Goal: Task Accomplishment & Management: Complete application form

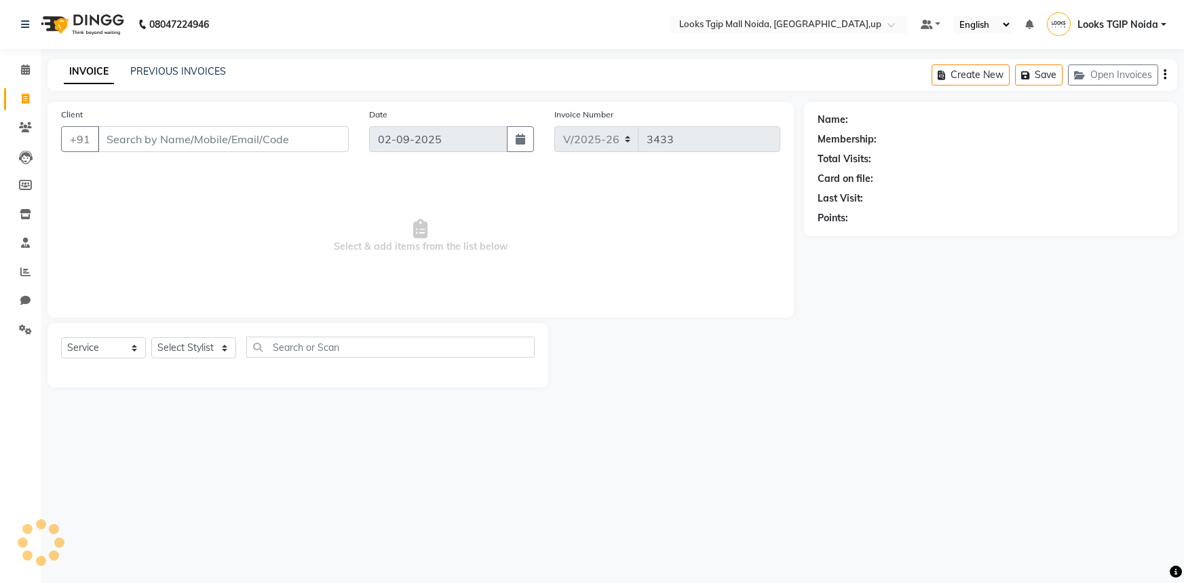
select select "4358"
select select "service"
click at [132, 142] on input "Client" at bounding box center [223, 139] width 251 height 26
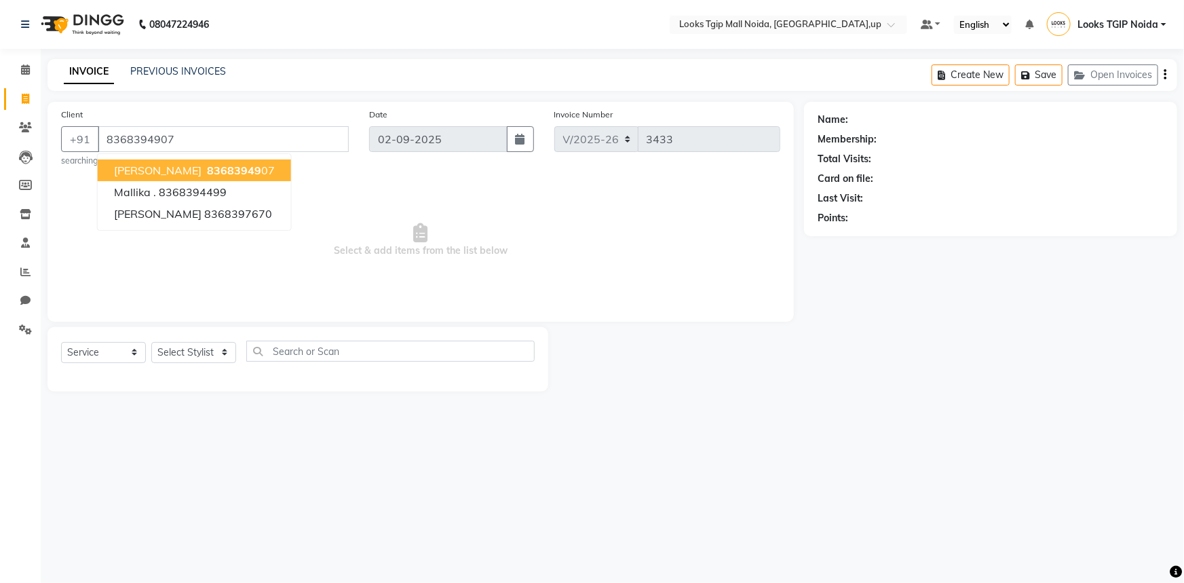
type input "8368394907"
select select "1: Object"
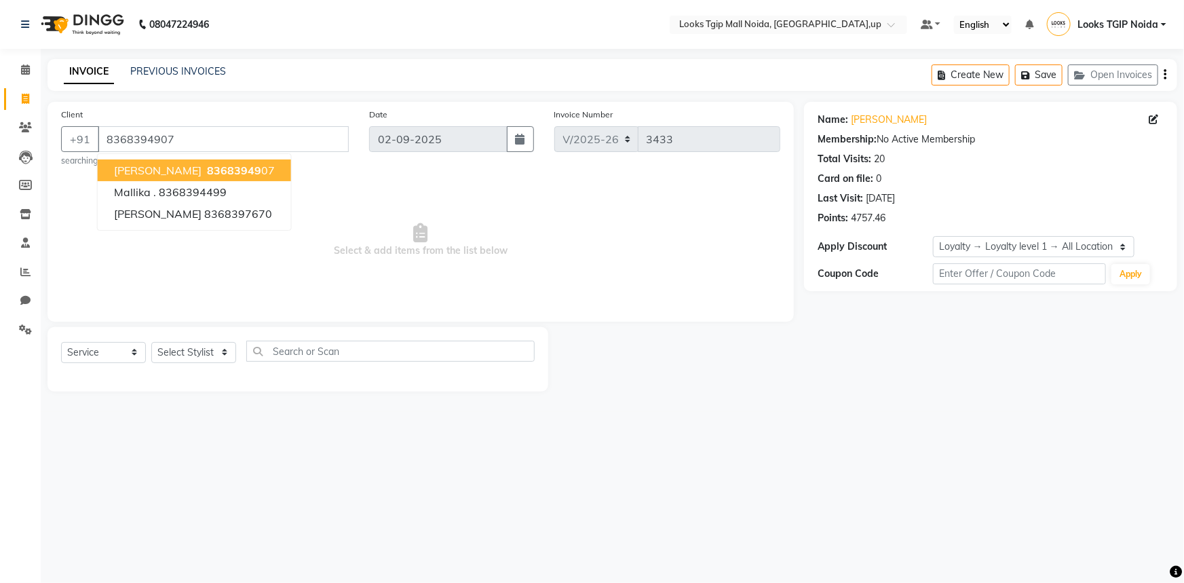
click at [182, 170] on span "[PERSON_NAME]" at bounding box center [158, 171] width 88 height 14
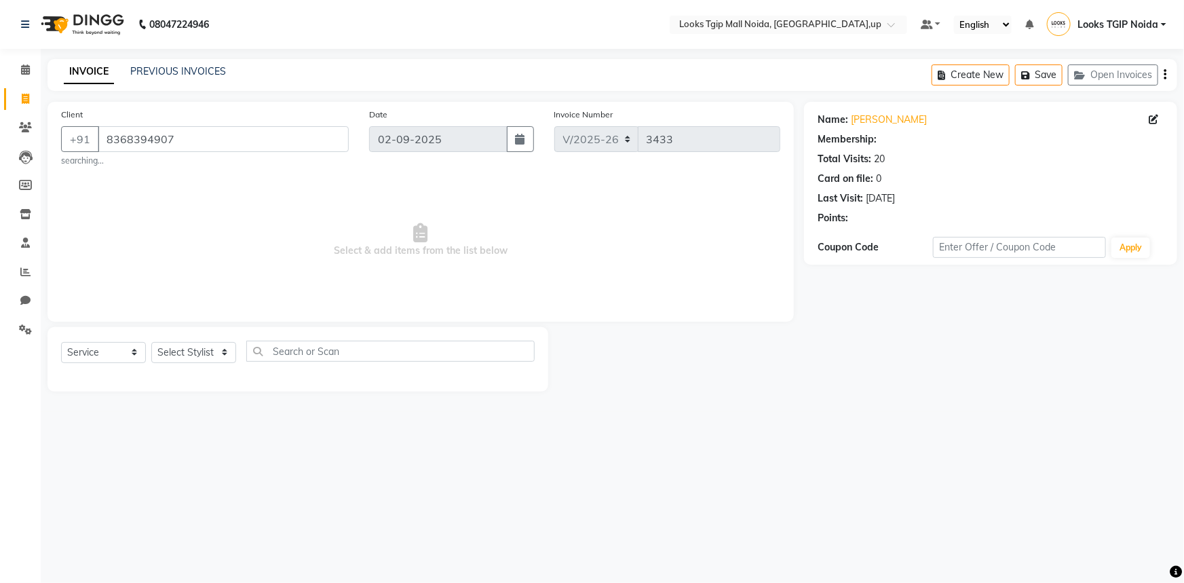
select select "1: Object"
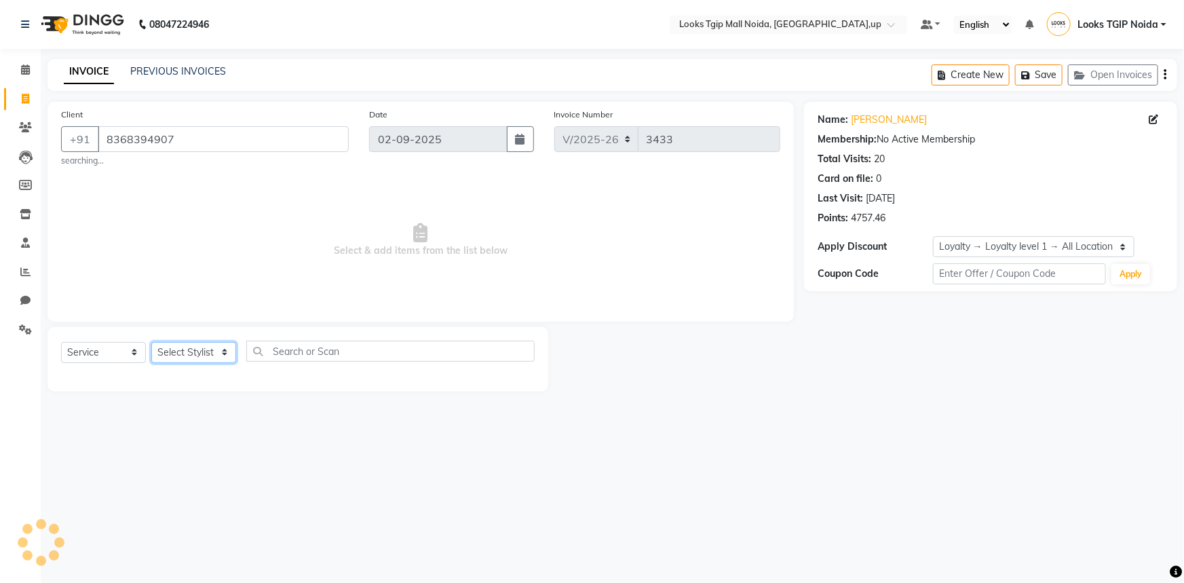
click at [197, 350] on select "Select Stylist [PERSON_NAME] Arun_pdct [PERSON_NAME] Counter Sales Farooq Gauta…" at bounding box center [193, 352] width 85 height 21
select select "23818"
click at [151, 342] on select "Select Stylist [PERSON_NAME] Arun_pdct [PERSON_NAME] Counter Sales Farooq Gauta…" at bounding box center [193, 352] width 85 height 21
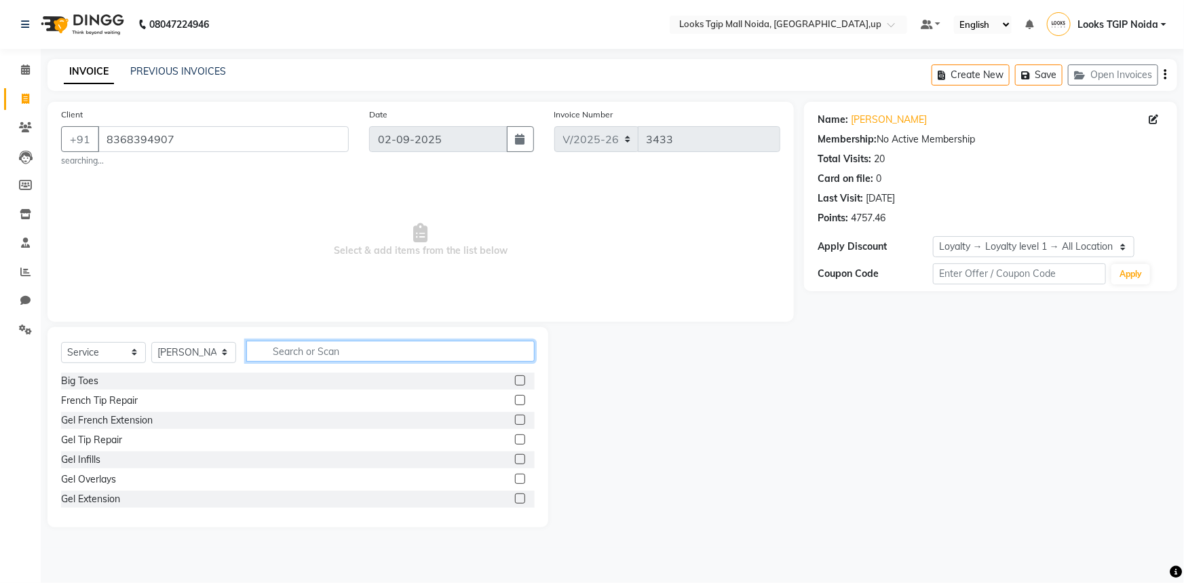
click at [322, 353] on input "text" at bounding box center [390, 351] width 288 height 21
type input "INO"
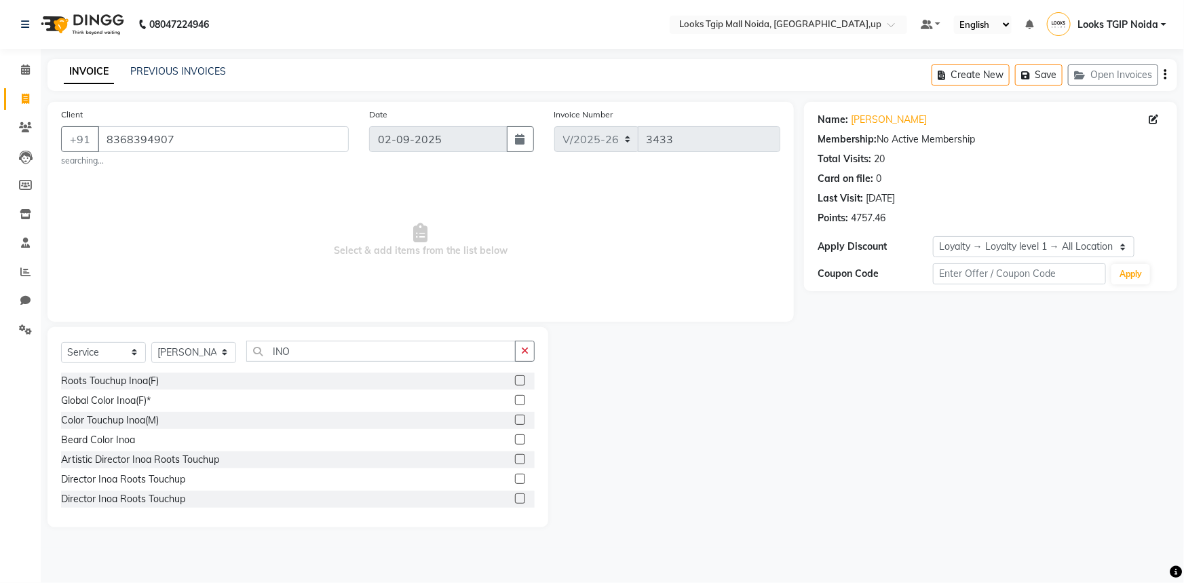
click at [515, 379] on label at bounding box center [520, 380] width 10 height 10
click at [515, 379] on input "checkbox" at bounding box center [519, 381] width 9 height 9
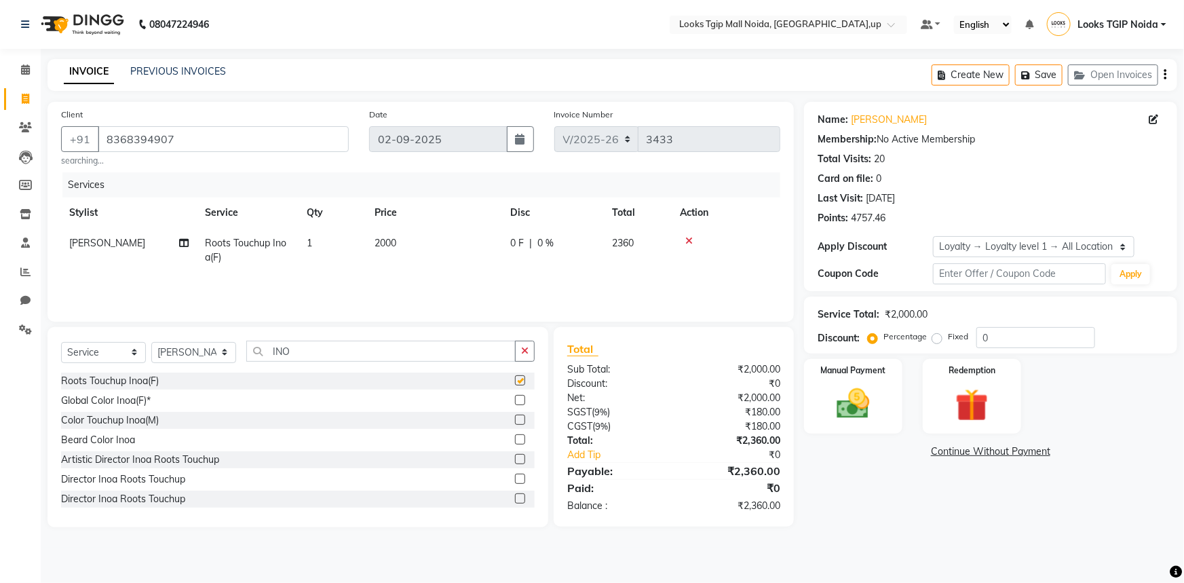
checkbox input "false"
click at [440, 248] on td "2000" at bounding box center [435, 250] width 136 height 45
select select "23818"
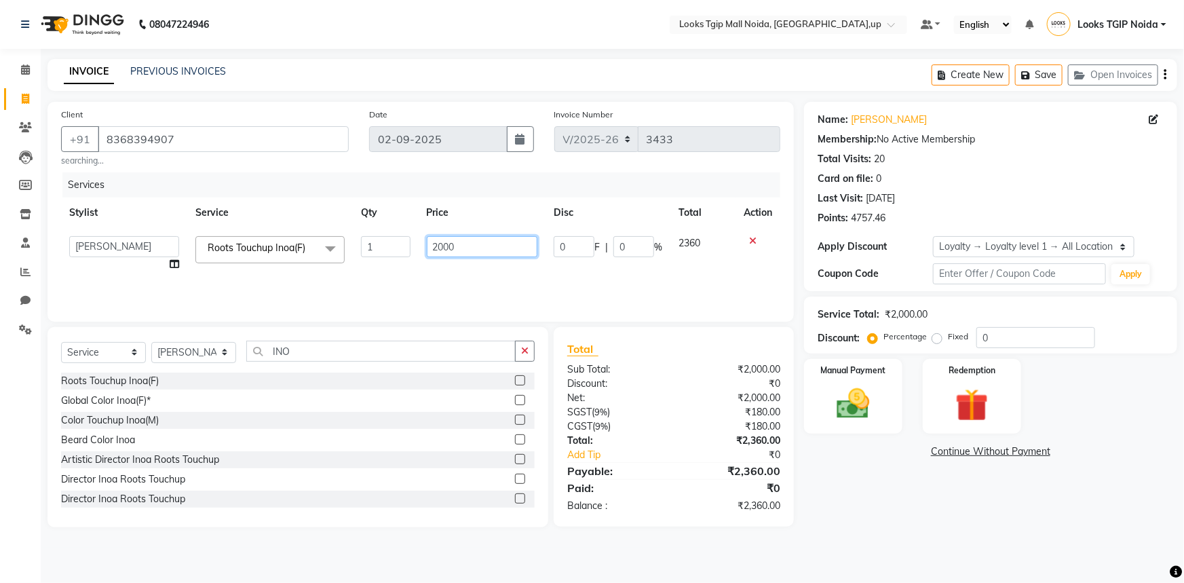
drag, startPoint x: 438, startPoint y: 240, endPoint x: 391, endPoint y: 240, distance: 47.5
click at [391, 240] on tr "[PERSON_NAME] Arjun_pdct Arun_pdct [PERSON_NAME] Counter Sales Farooq Gautam_pd…" at bounding box center [420, 254] width 719 height 52
type input "1500"
click at [861, 520] on div "Name: [PERSON_NAME] Membership: No Active Membership Total Visits: 20 Card on f…" at bounding box center [995, 315] width 383 height 426
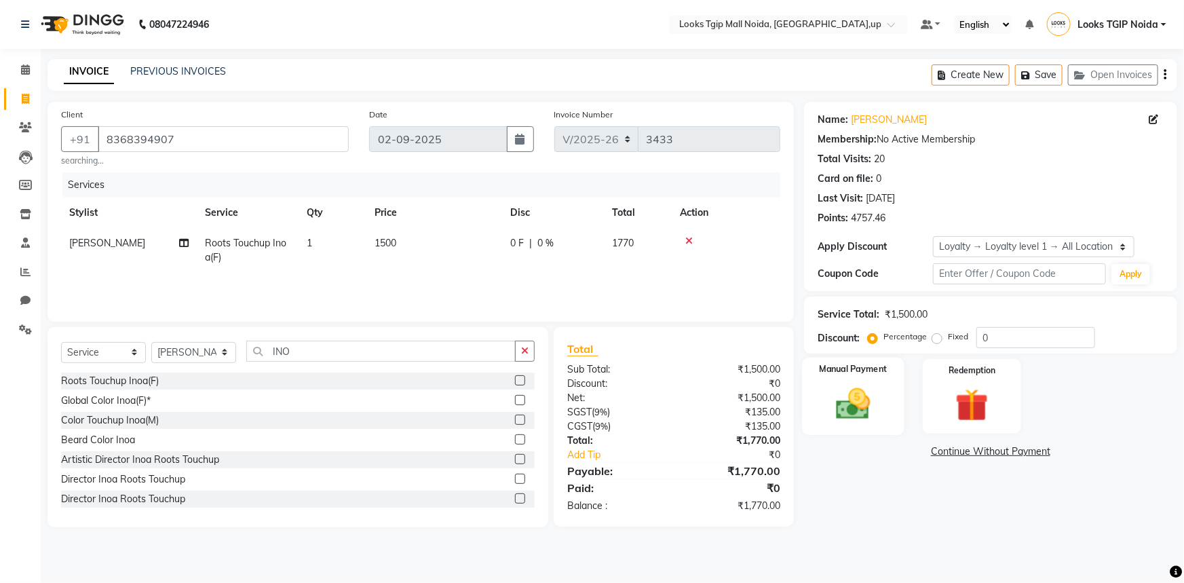
click at [845, 400] on img at bounding box center [854, 403] width 56 height 39
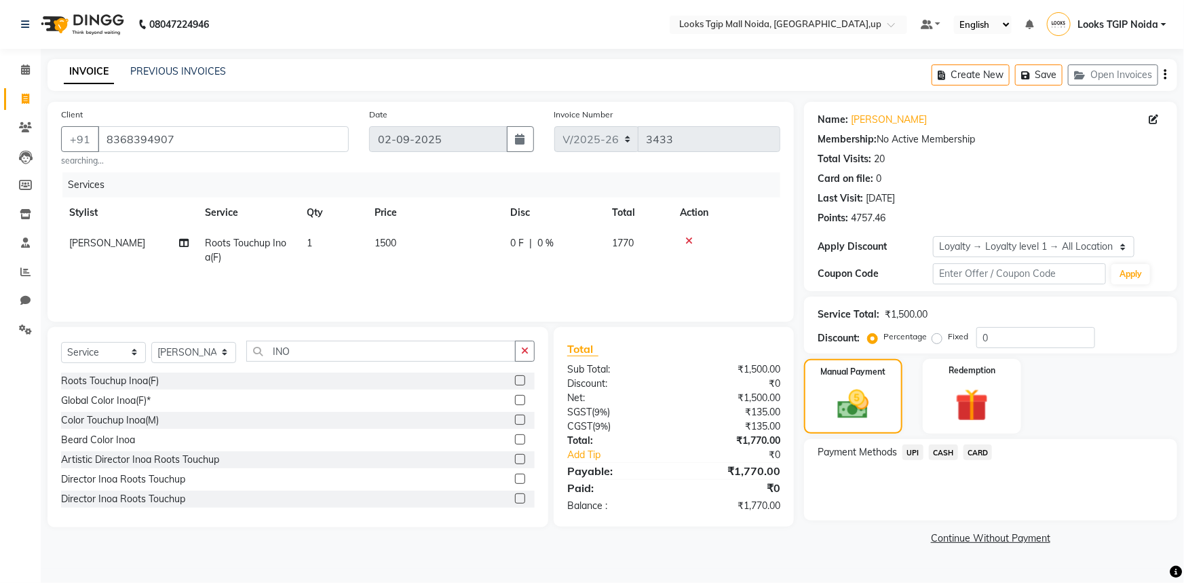
click at [909, 451] on span "UPI" at bounding box center [913, 453] width 21 height 16
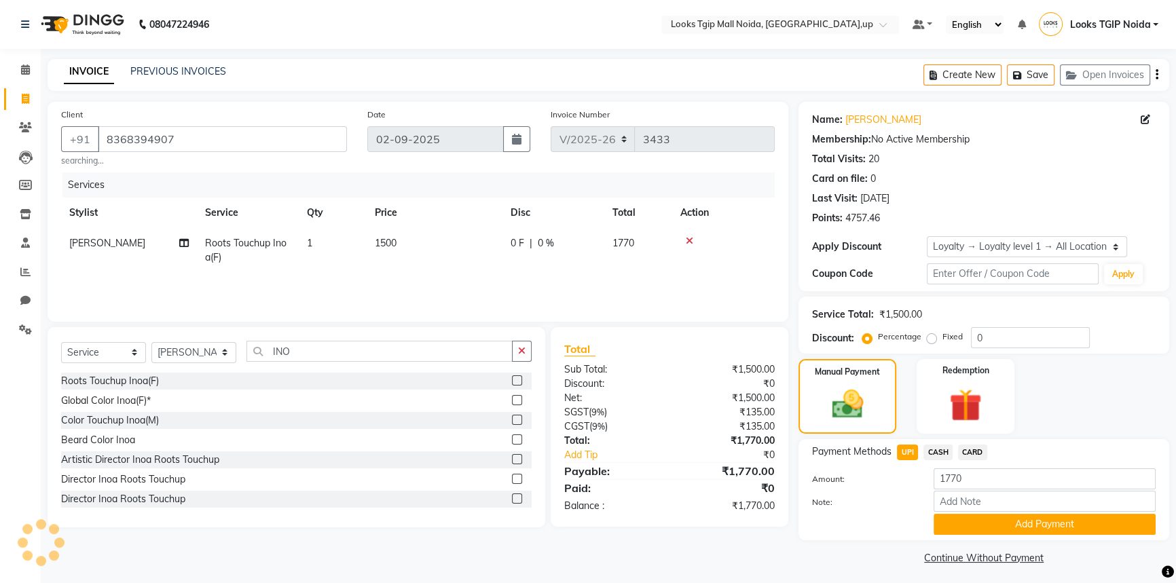
click at [963, 519] on button "Add Payment" at bounding box center [1044, 524] width 222 height 21
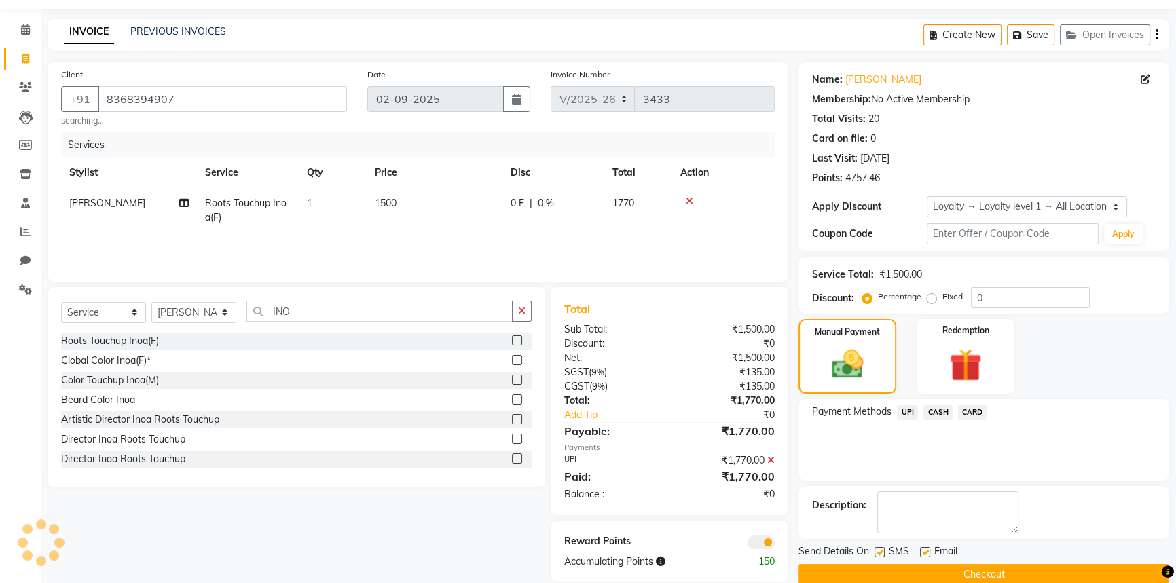
scroll to position [61, 0]
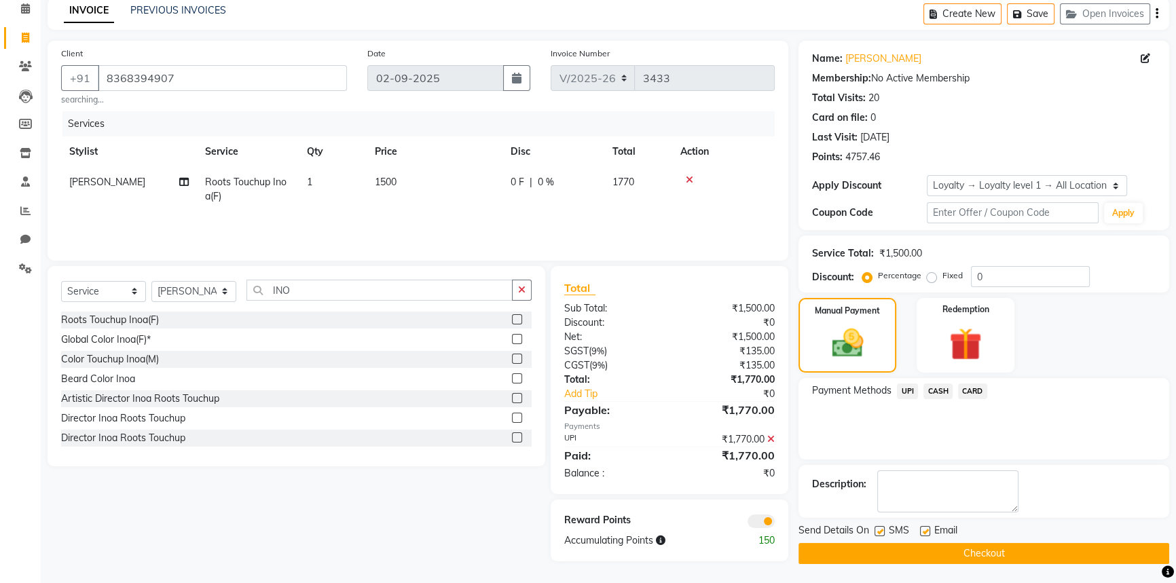
click at [879, 527] on label at bounding box center [879, 531] width 10 height 10
click at [879, 527] on input "checkbox" at bounding box center [878, 531] width 9 height 9
checkbox input "false"
click at [887, 552] on button "Checkout" at bounding box center [983, 553] width 371 height 21
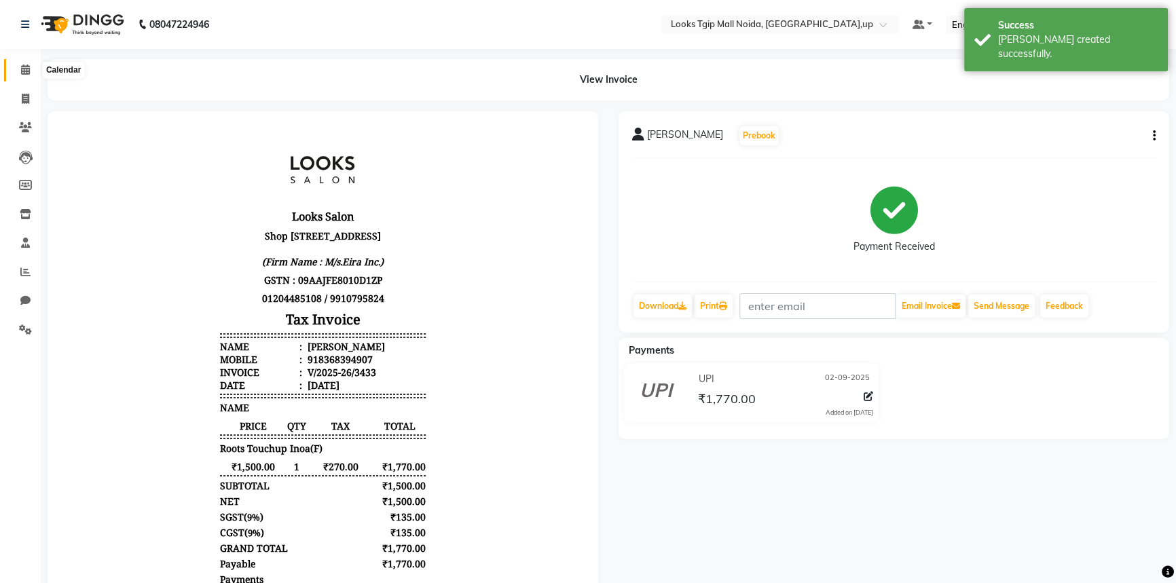
click at [25, 72] on icon at bounding box center [25, 69] width 9 height 10
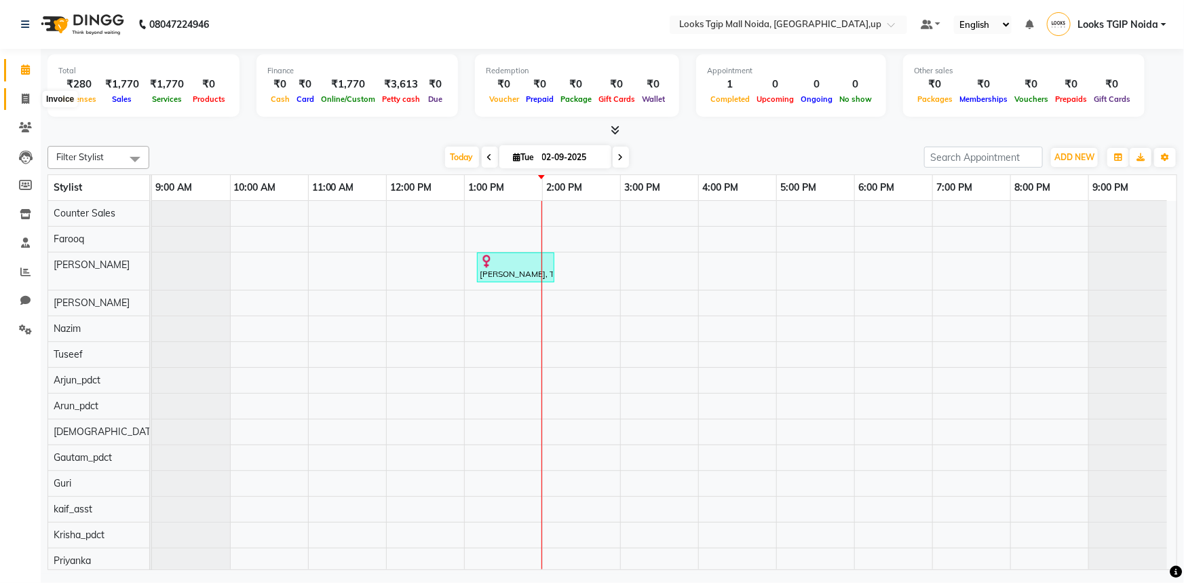
click at [25, 95] on icon at bounding box center [25, 99] width 7 height 10
select select "service"
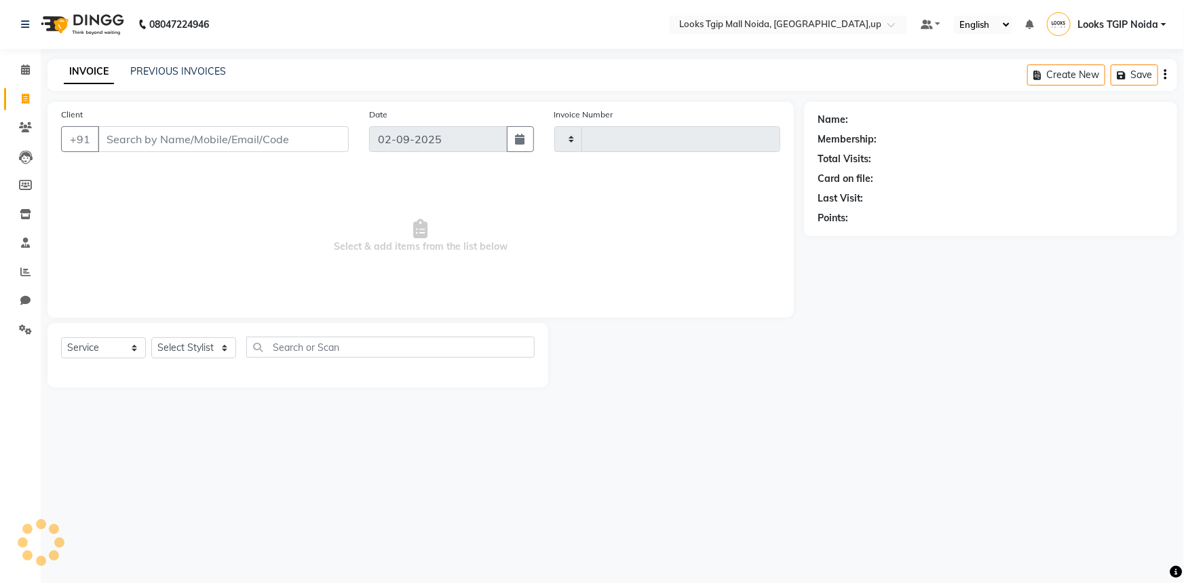
type input "3434"
select select "4358"
click at [201, 145] on input "Client" at bounding box center [223, 139] width 251 height 26
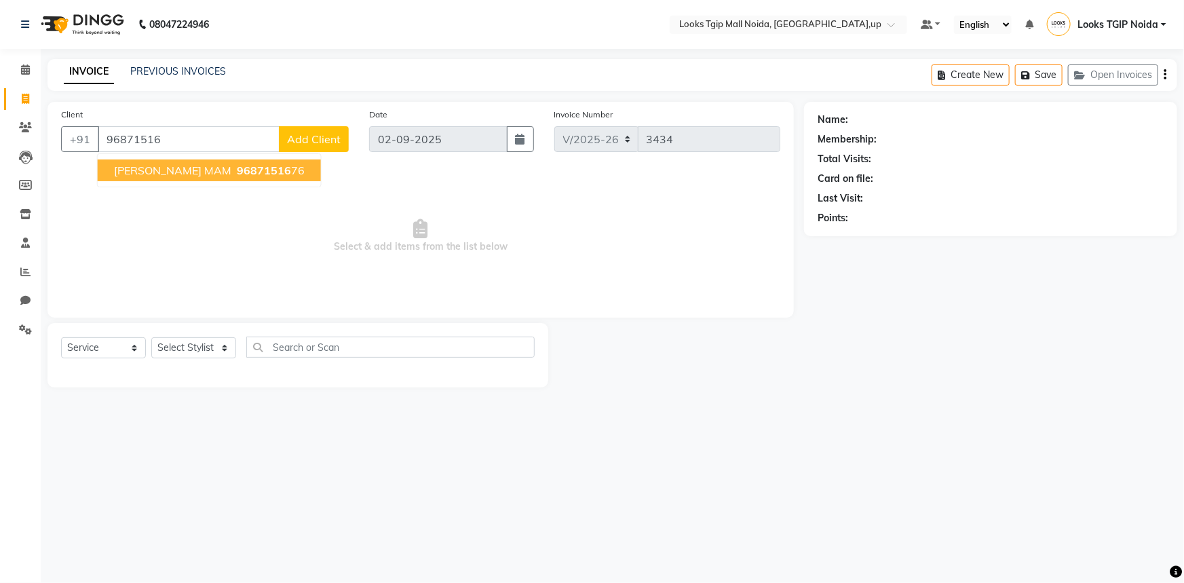
click at [248, 174] on ngb-highlight "96871516 76" at bounding box center [269, 171] width 71 height 14
type input "9687151676"
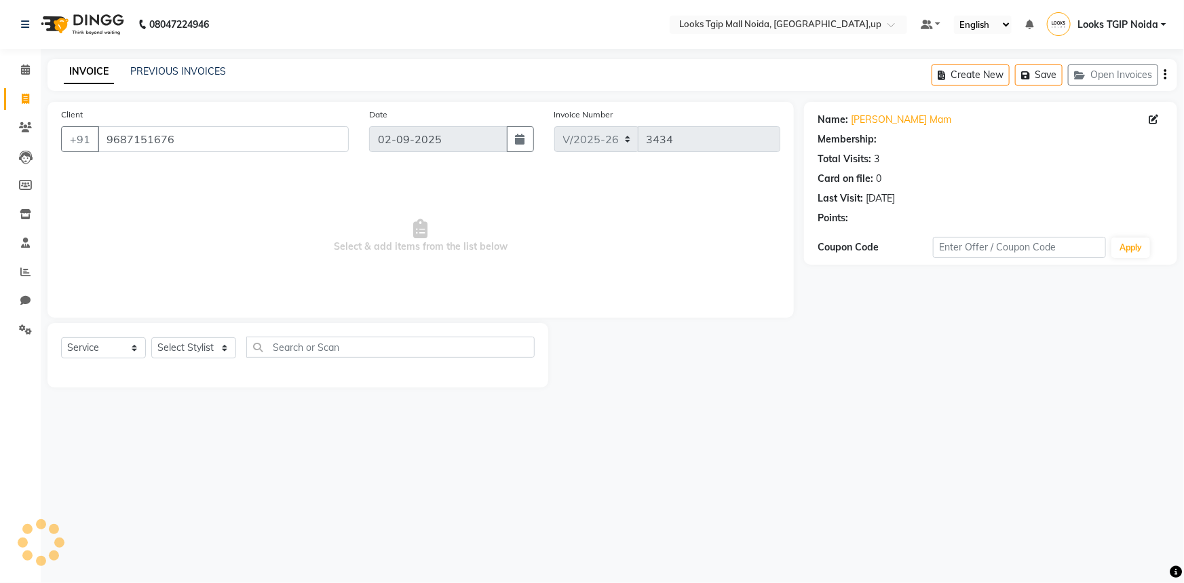
select select "1: Object"
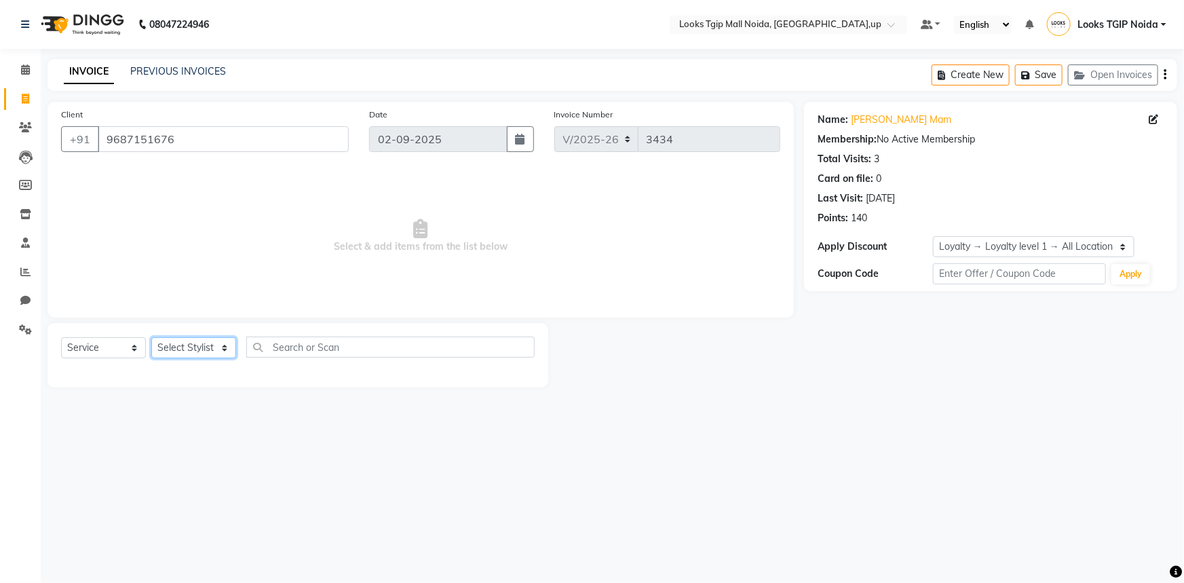
click at [212, 345] on select "Select Stylist [PERSON_NAME] Arun_pdct [PERSON_NAME] Counter Sales Farooq Gauta…" at bounding box center [193, 347] width 85 height 21
select select "35768"
click at [151, 337] on select "Select Stylist [PERSON_NAME] Arun_pdct [PERSON_NAME] Counter Sales Farooq Gauta…" at bounding box center [193, 347] width 85 height 21
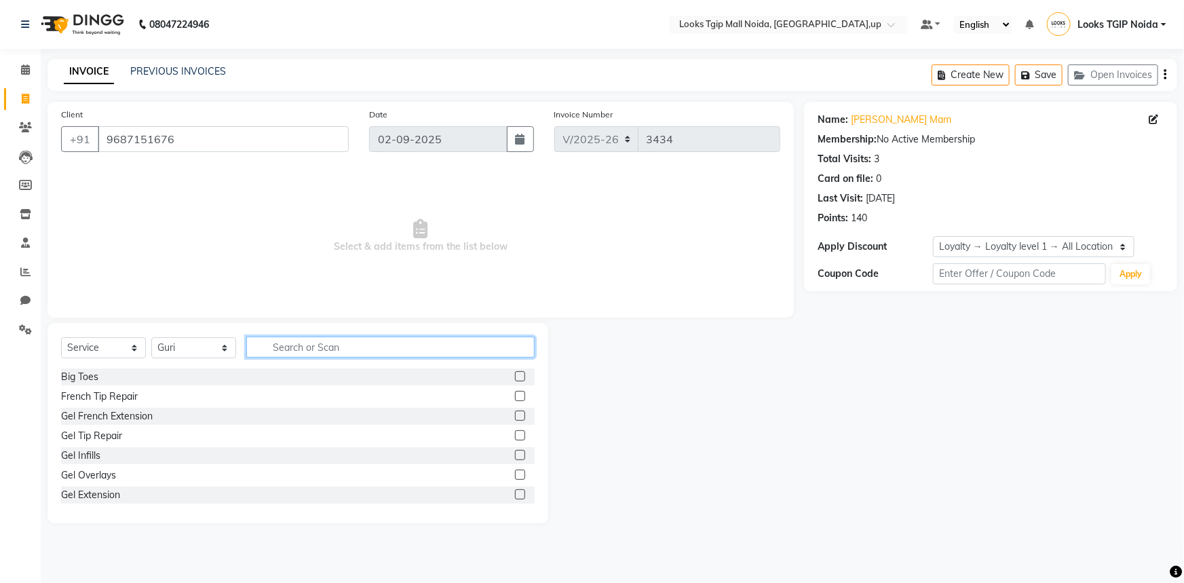
click at [343, 348] on input "text" at bounding box center [390, 347] width 288 height 21
type input "inoa"
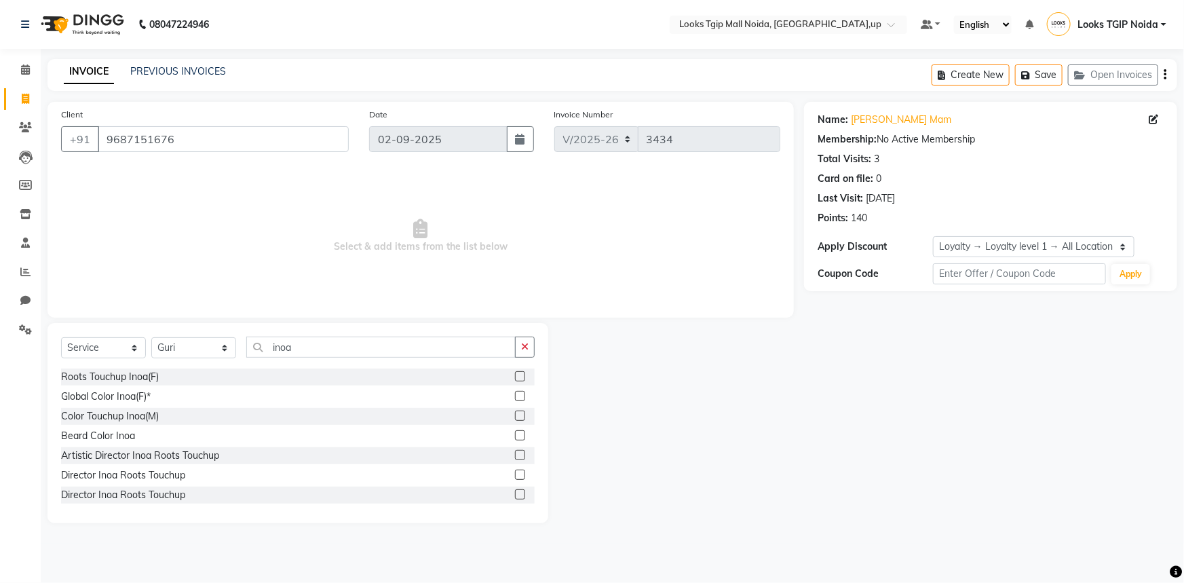
click at [515, 380] on label at bounding box center [520, 376] width 10 height 10
click at [515, 380] on input "checkbox" at bounding box center [519, 377] width 9 height 9
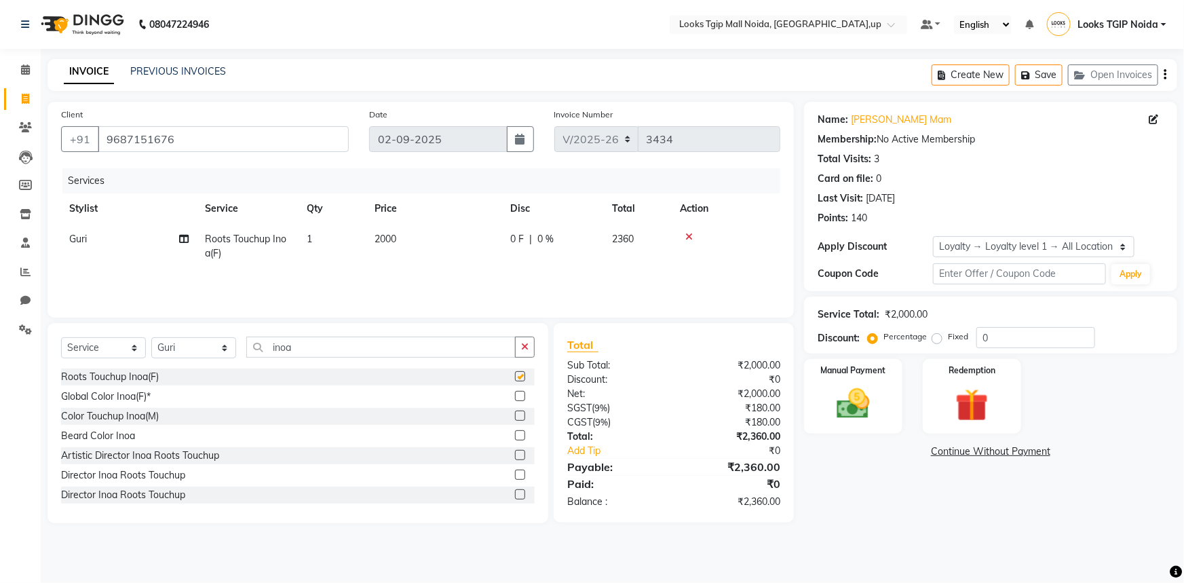
drag, startPoint x: 426, startPoint y: 216, endPoint x: 436, endPoint y: 232, distance: 19.2
click at [428, 218] on th "Price" at bounding box center [435, 208] width 136 height 31
checkbox input "false"
click at [443, 237] on td "2000" at bounding box center [435, 246] width 136 height 45
select select "35768"
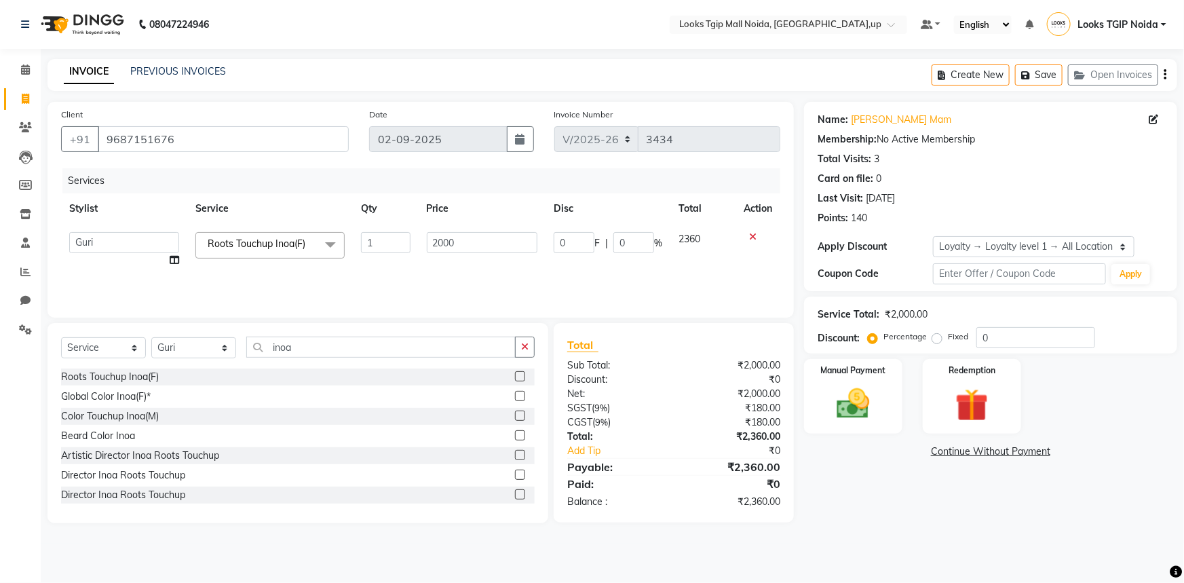
click at [840, 497] on div "Name: [PERSON_NAME] Membership: No Active Membership Total Visits: 3 Card on fi…" at bounding box center [995, 312] width 383 height 421
click at [843, 407] on img at bounding box center [854, 403] width 56 height 39
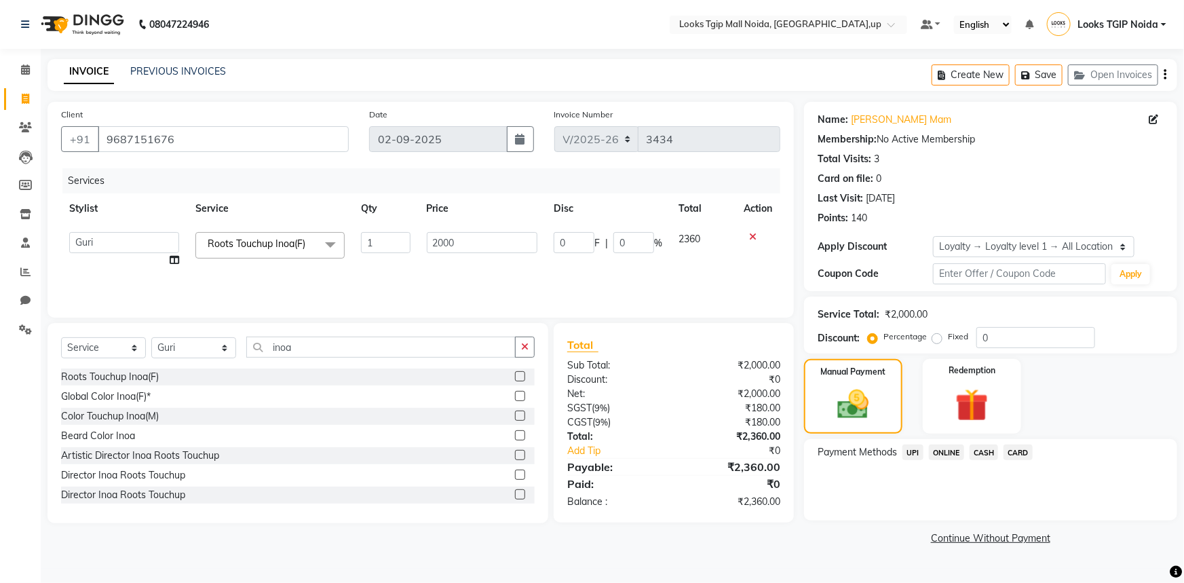
click at [991, 451] on span "CASH" at bounding box center [984, 453] width 29 height 16
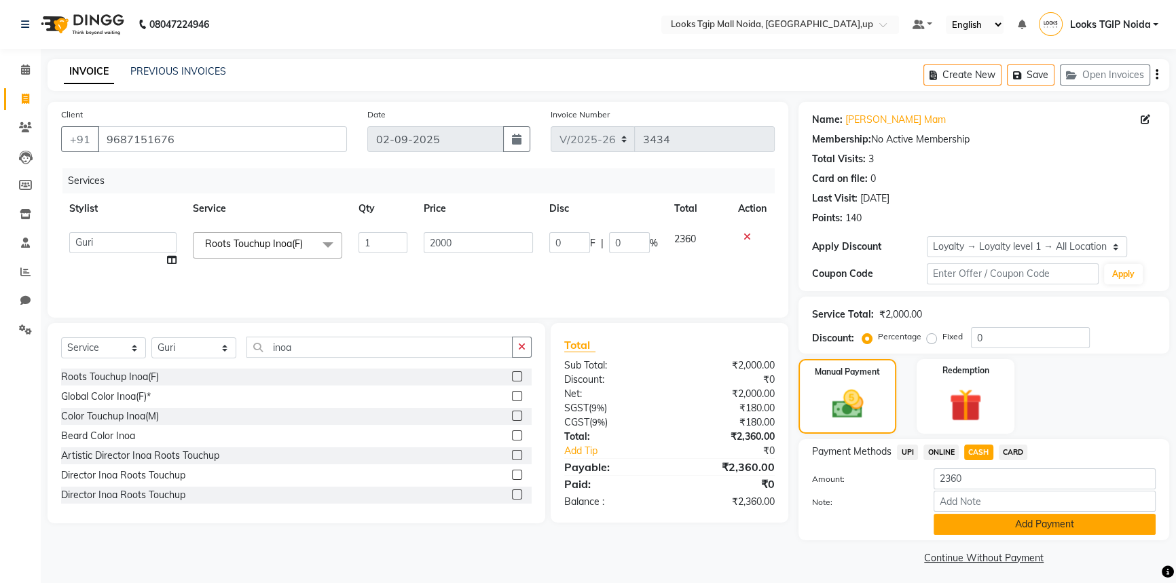
click at [1032, 526] on button "Add Payment" at bounding box center [1044, 524] width 222 height 21
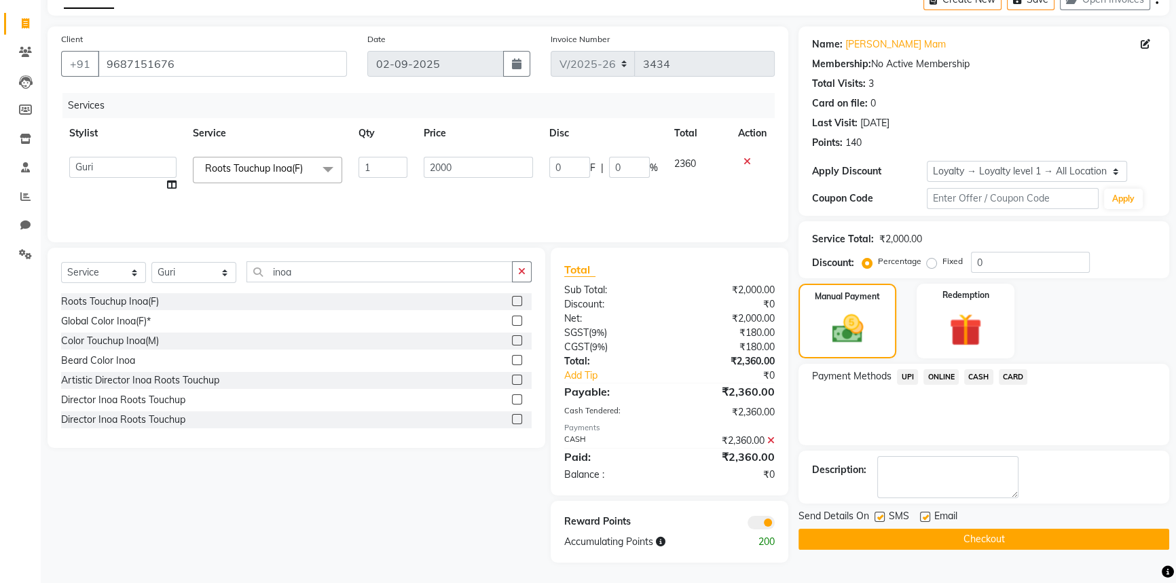
click at [929, 531] on button "Checkout" at bounding box center [983, 539] width 371 height 21
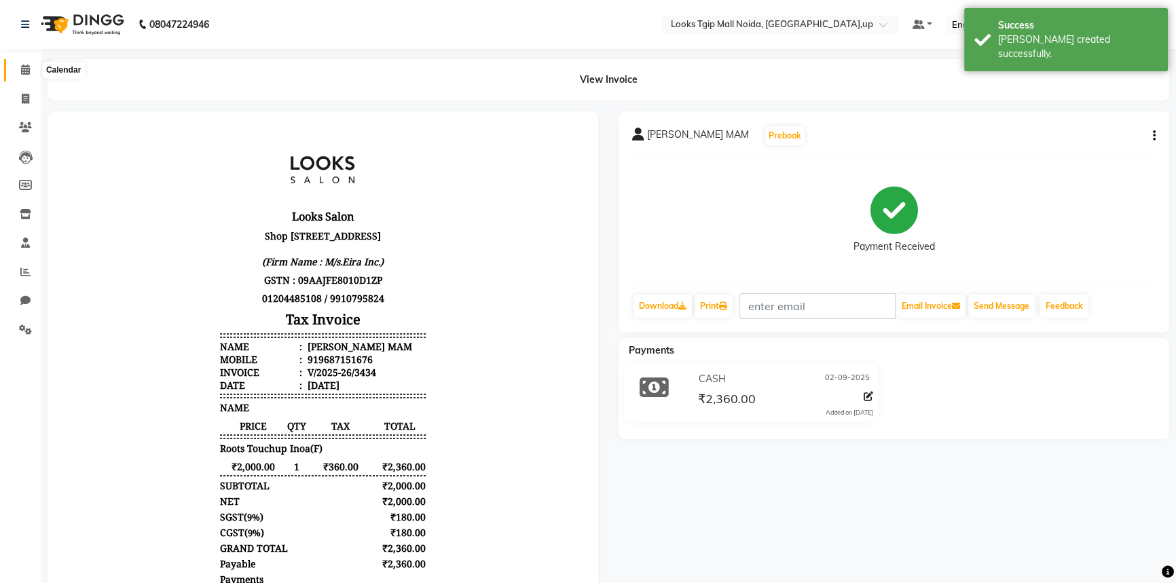
click at [22, 69] on icon at bounding box center [25, 69] width 9 height 10
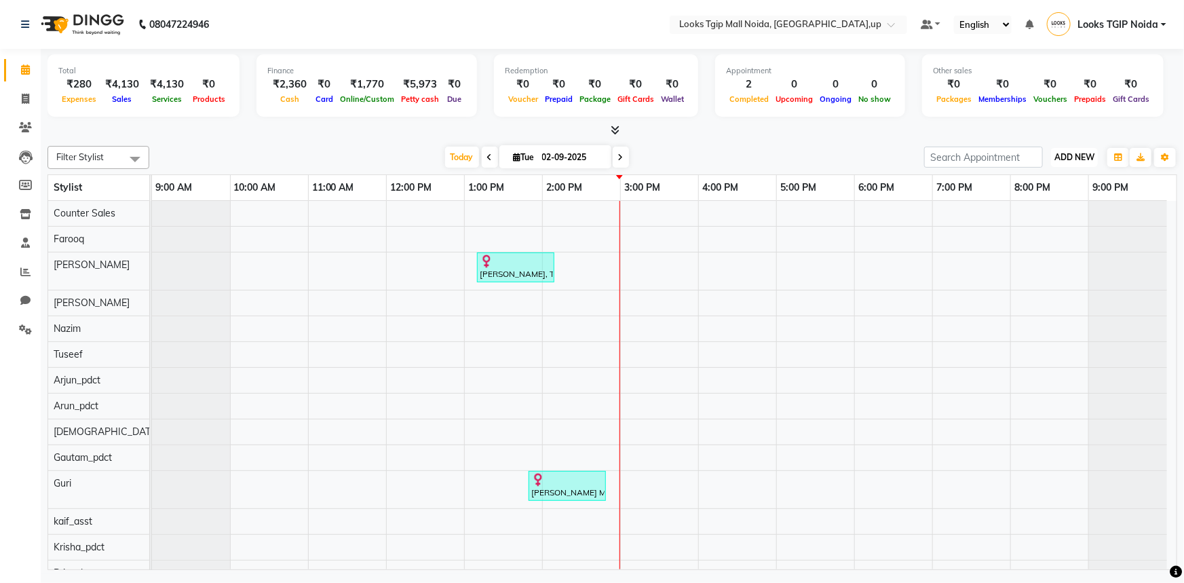
click at [1070, 155] on span "ADD NEW" at bounding box center [1075, 157] width 40 height 10
click at [1038, 217] on link "Add Expense" at bounding box center [1044, 218] width 107 height 18
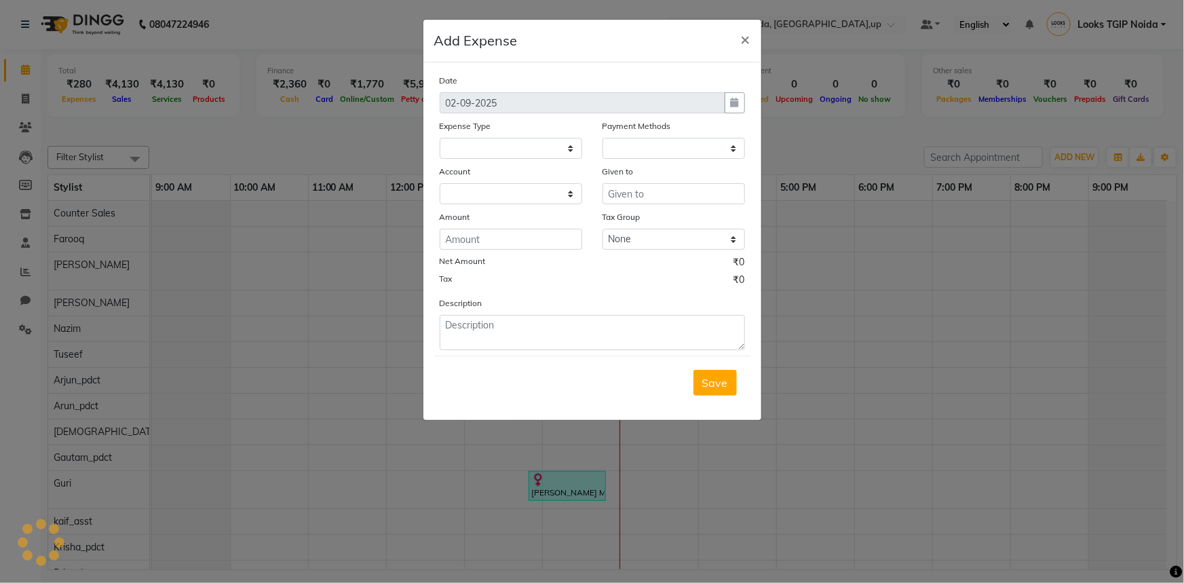
select select
select select "1"
select select "3164"
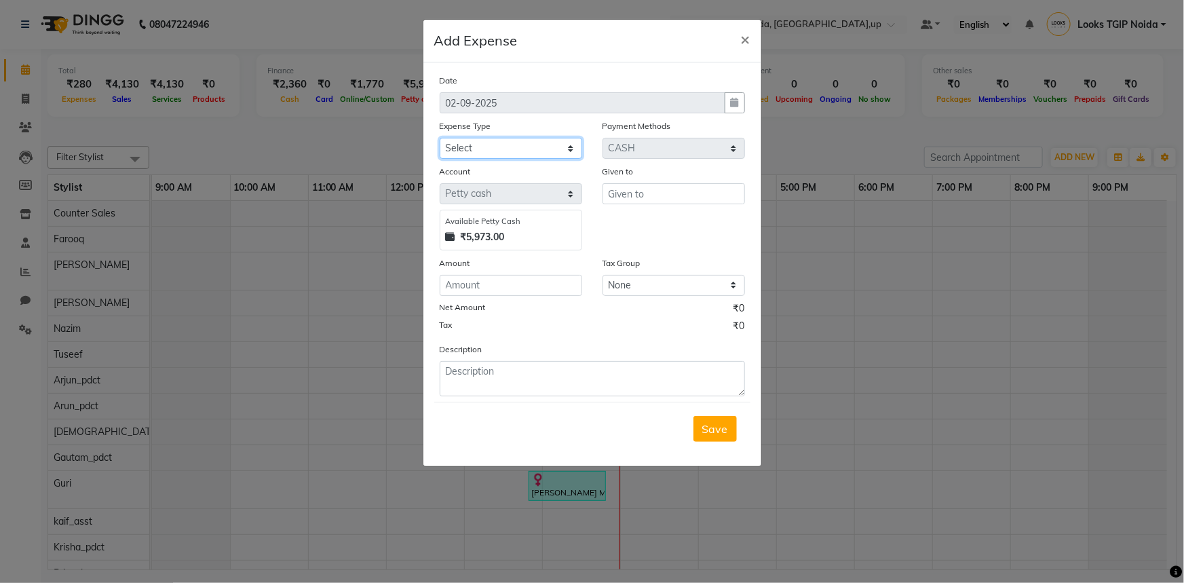
click at [516, 149] on select "Select Bank Deposit Blinkit Cash Handover CLIENT Client ordered food Client Ref…" at bounding box center [511, 148] width 143 height 21
click at [533, 143] on select "Select Bank Deposit Blinkit Cash Handover CLIENT Client ordered food Client Ref…" at bounding box center [511, 148] width 143 height 21
select select "23704"
click at [440, 138] on select "Select Bank Deposit Blinkit Cash Handover CLIENT Client ordered food Client Ref…" at bounding box center [511, 148] width 143 height 21
click at [617, 193] on input "text" at bounding box center [674, 193] width 143 height 21
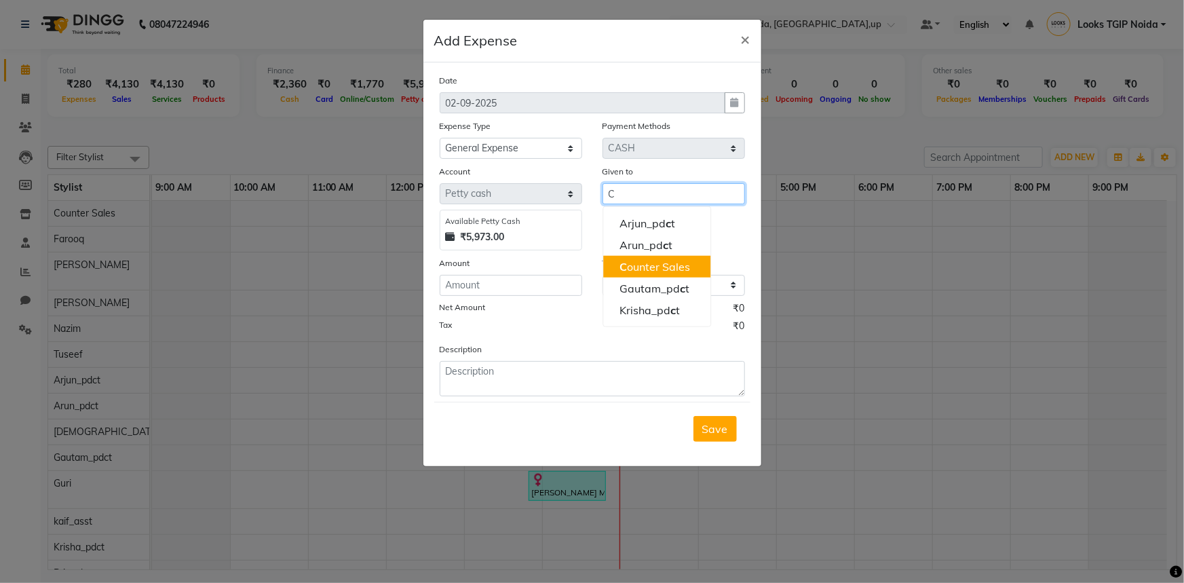
click at [675, 268] on ngb-highlight "C ounter Sales" at bounding box center [655, 267] width 71 height 14
type input "Counter Sales"
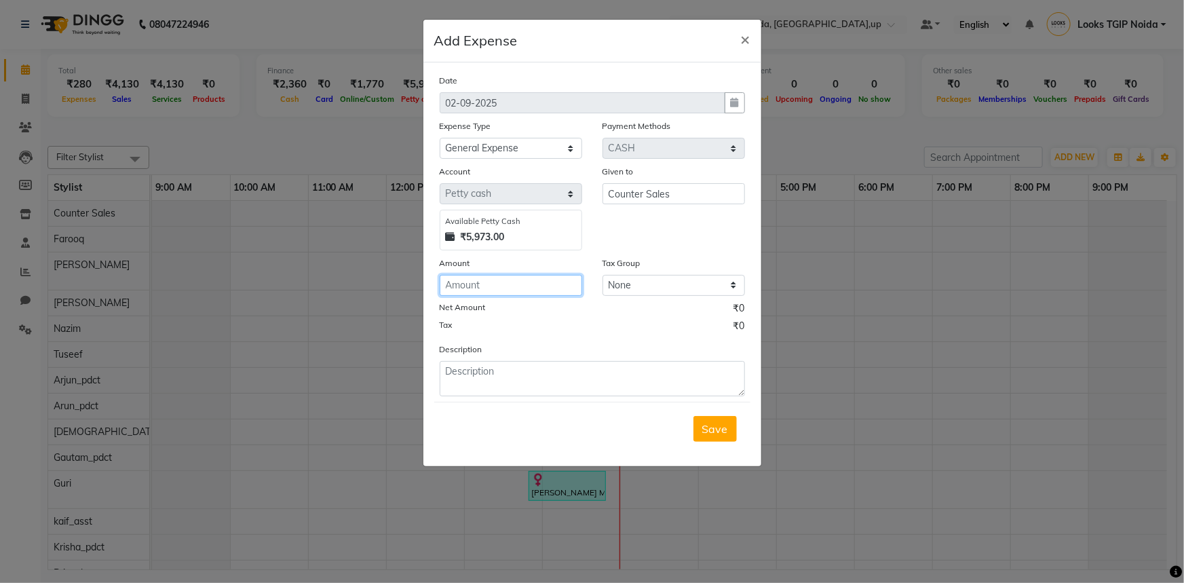
click at [529, 296] on input "number" at bounding box center [511, 285] width 143 height 21
type input "200"
type textarea "ALL OUT REFILL"
click at [714, 435] on span "Save" at bounding box center [715, 429] width 26 height 14
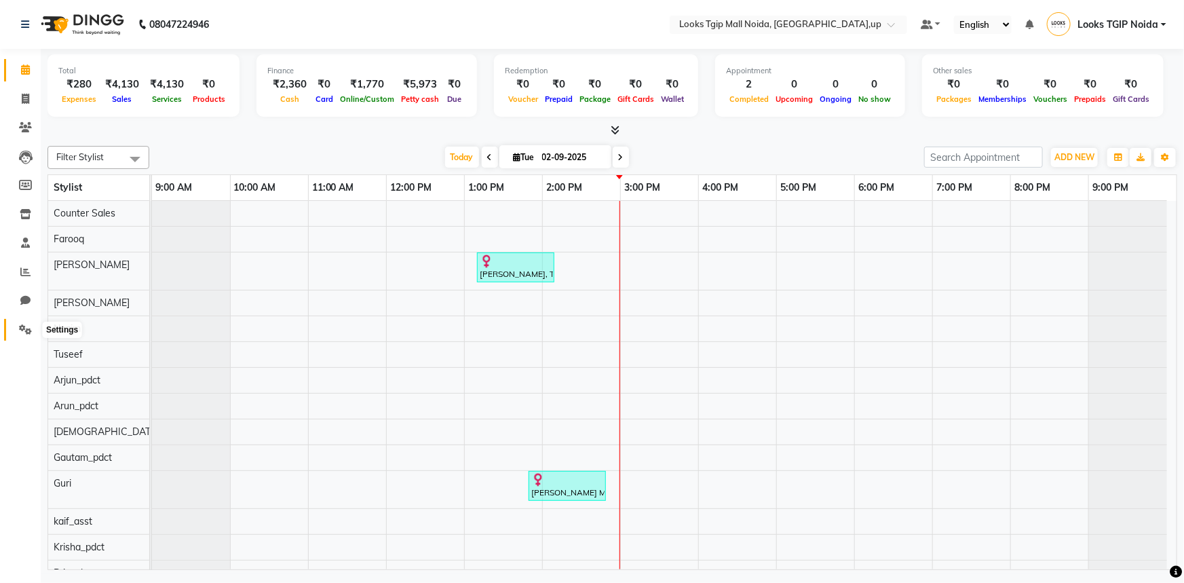
click at [18, 322] on span at bounding box center [26, 330] width 24 height 16
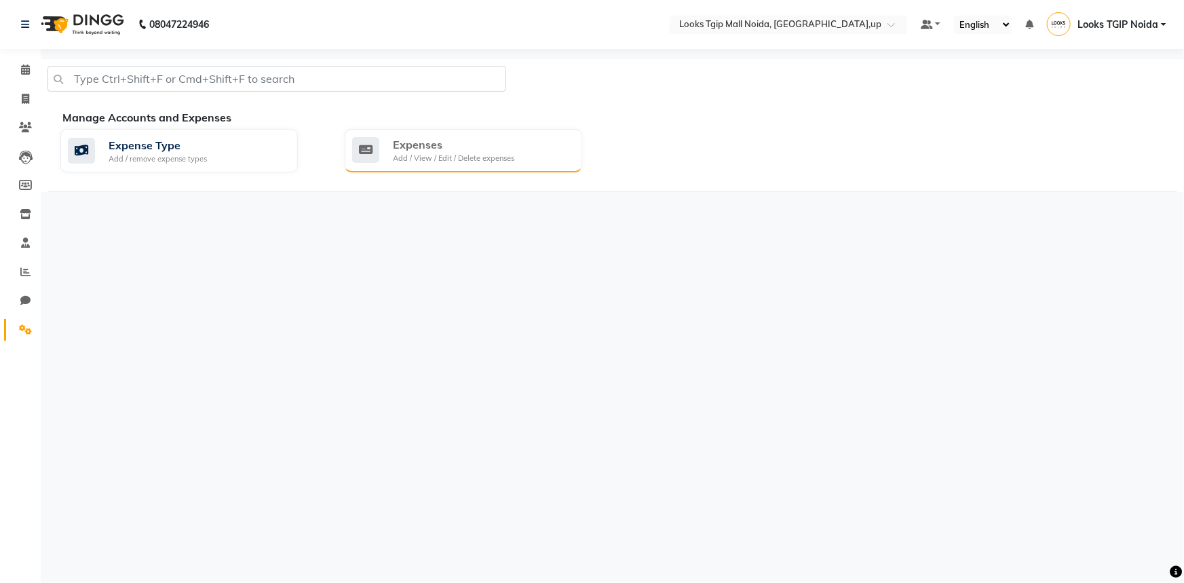
click at [455, 146] on div "Expenses" at bounding box center [453, 144] width 121 height 16
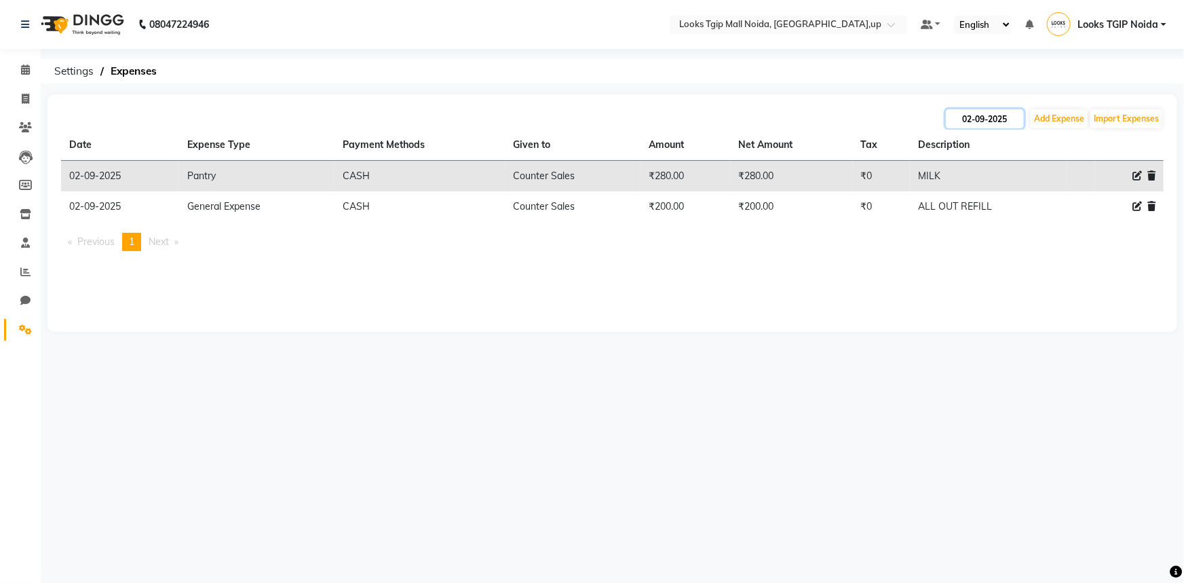
click at [969, 119] on input "02-09-2025" at bounding box center [985, 118] width 78 height 19
select select "9"
select select "2025"
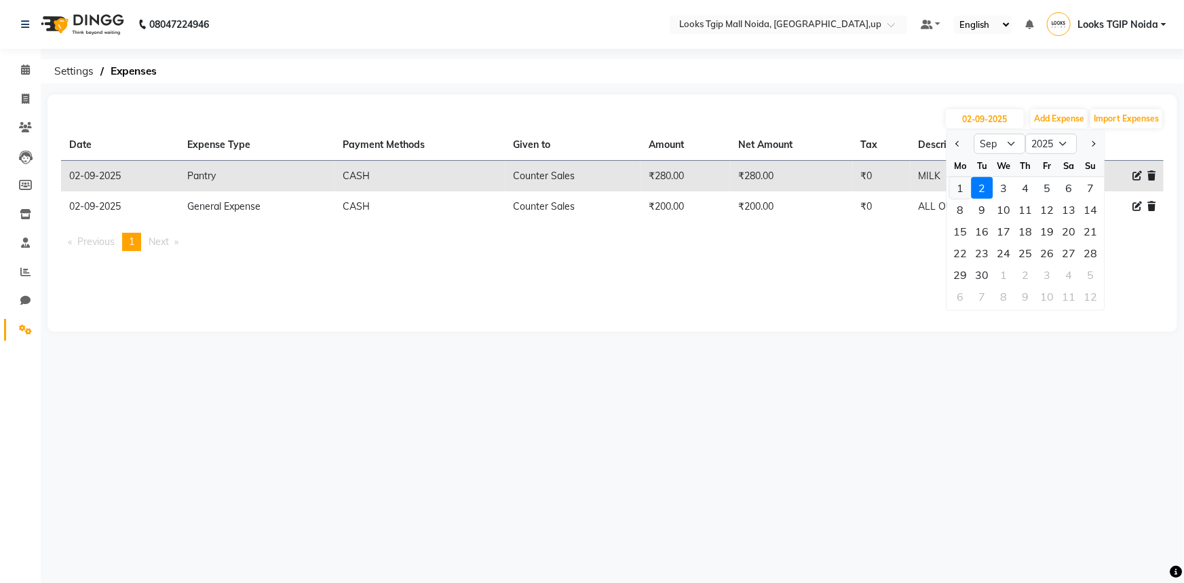
click at [960, 181] on div "1" at bounding box center [961, 188] width 22 height 22
type input "[DATE]"
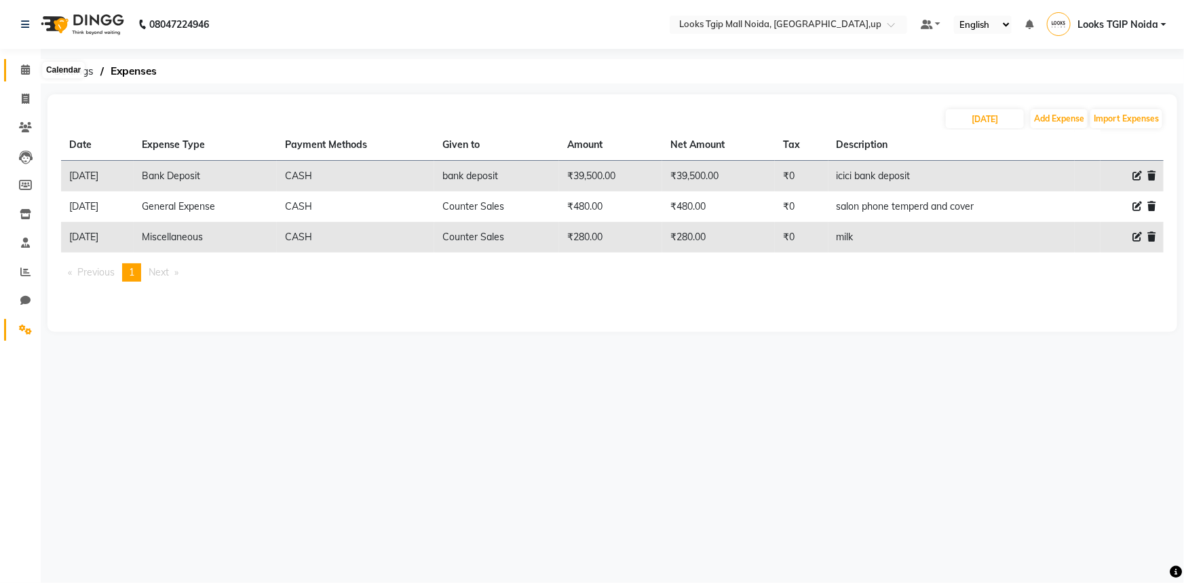
click at [22, 67] on icon at bounding box center [25, 69] width 9 height 10
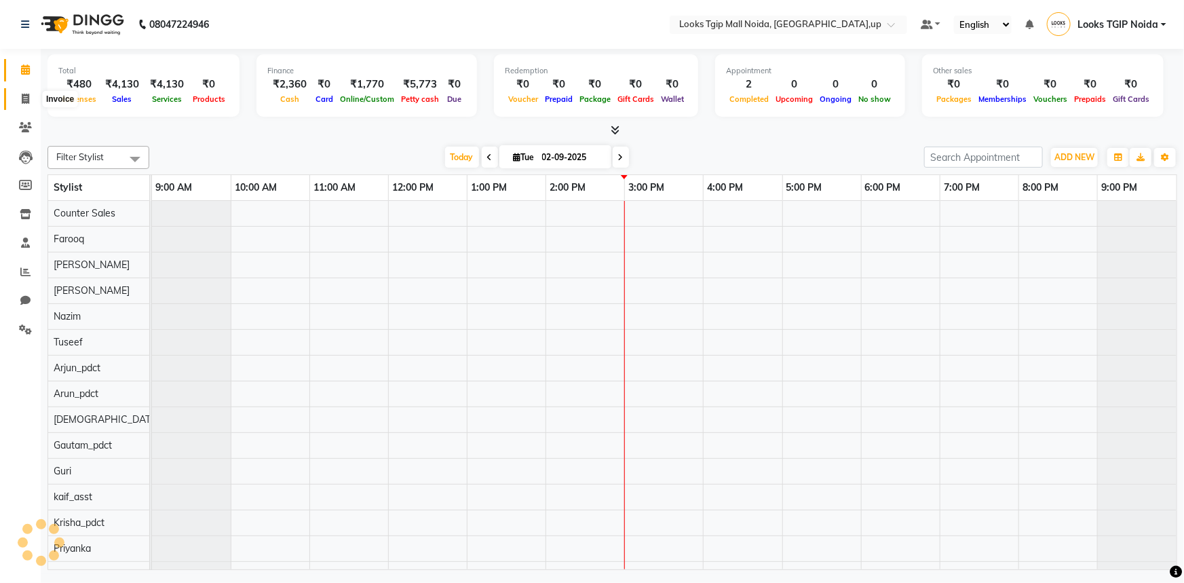
click at [29, 98] on icon at bounding box center [25, 99] width 7 height 10
select select "4358"
select select "service"
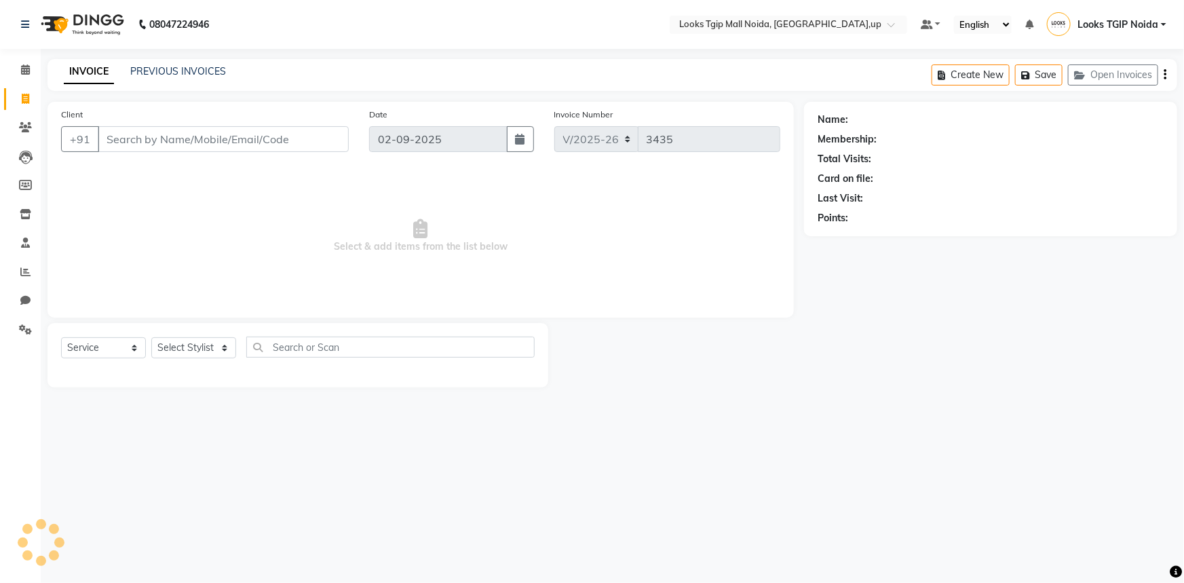
click at [187, 132] on input "Client" at bounding box center [223, 139] width 251 height 26
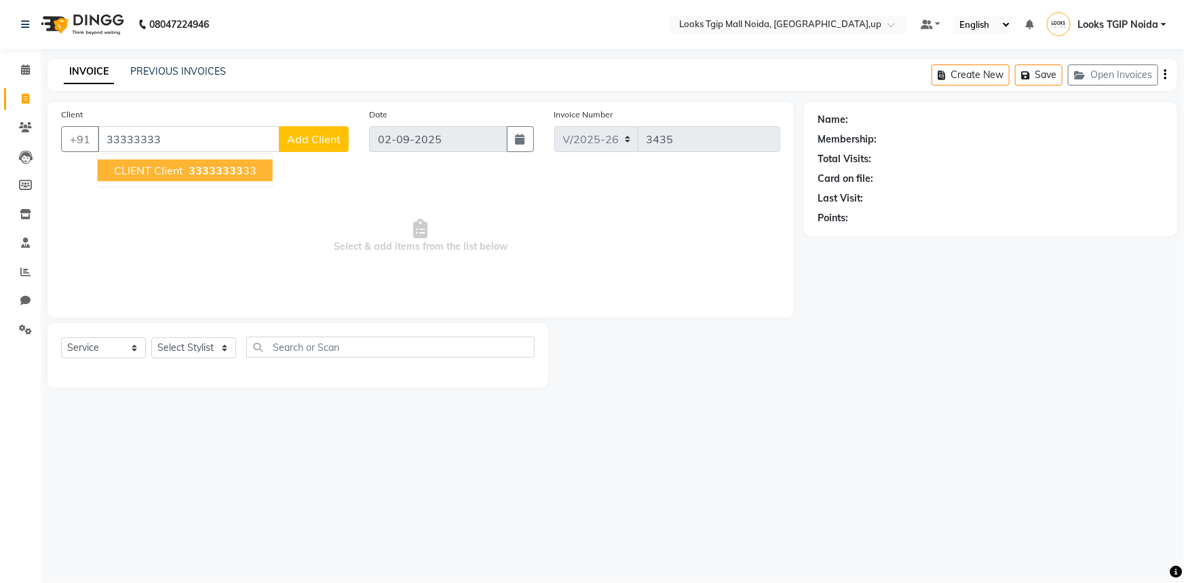
click at [195, 176] on span "33333333" at bounding box center [216, 171] width 54 height 14
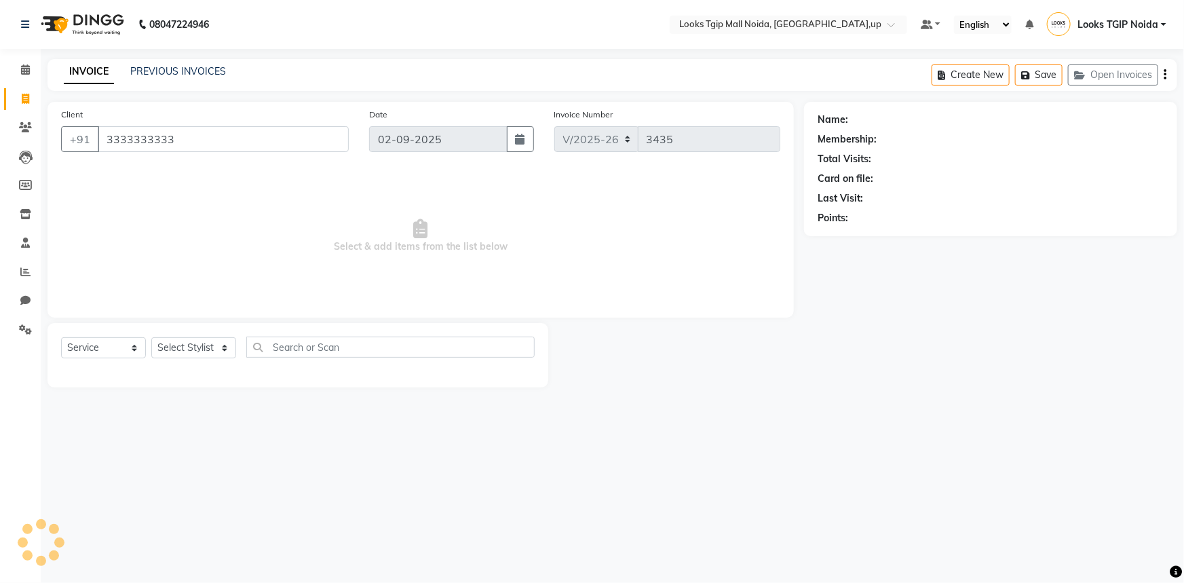
type input "3333333333"
click at [163, 352] on select "Select Stylist [PERSON_NAME] Arun_pdct [PERSON_NAME] Counter Sales Farooq Gauta…" at bounding box center [193, 347] width 85 height 21
select select "1: Object"
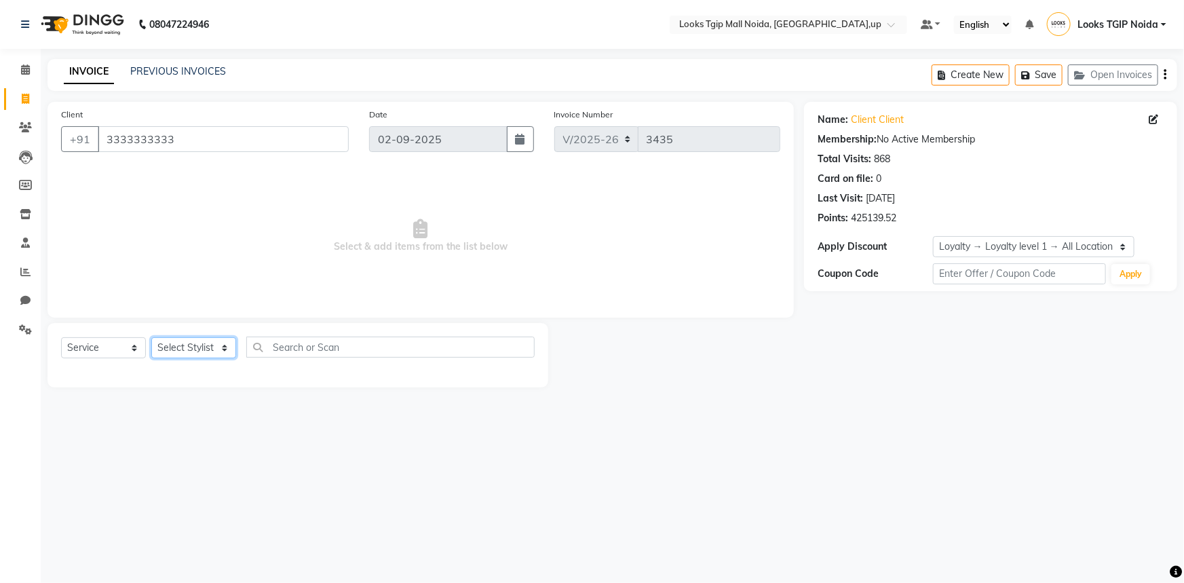
select select "65336"
click at [151, 337] on select "Select Stylist [PERSON_NAME] Arun_pdct [PERSON_NAME] Counter Sales Farooq Gauta…" at bounding box center [193, 347] width 85 height 21
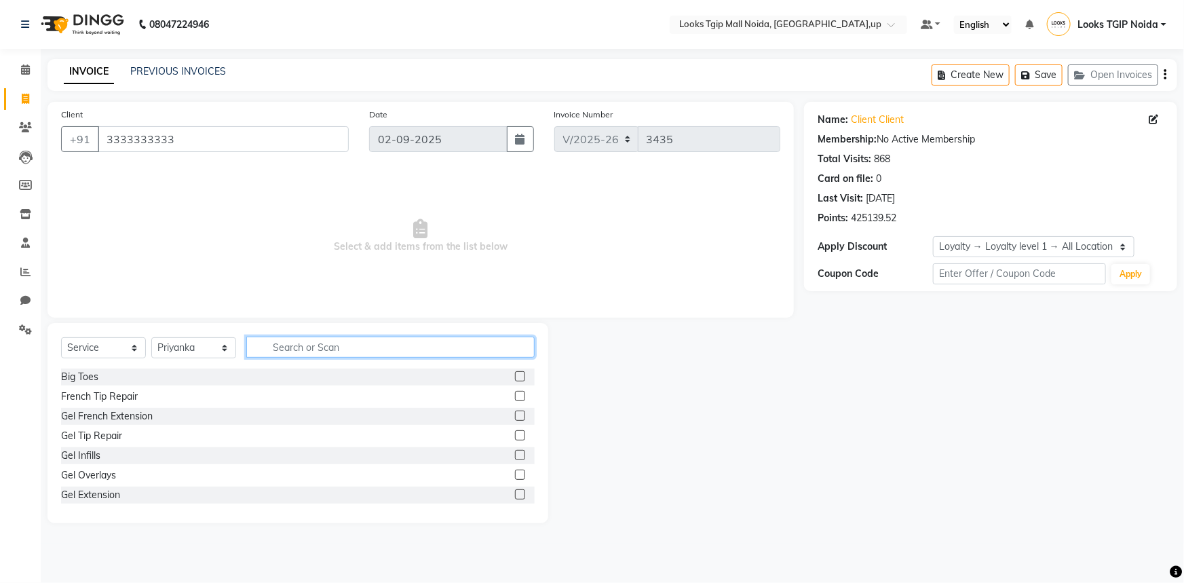
click at [337, 356] on input "text" at bounding box center [390, 347] width 288 height 21
type input "EYE"
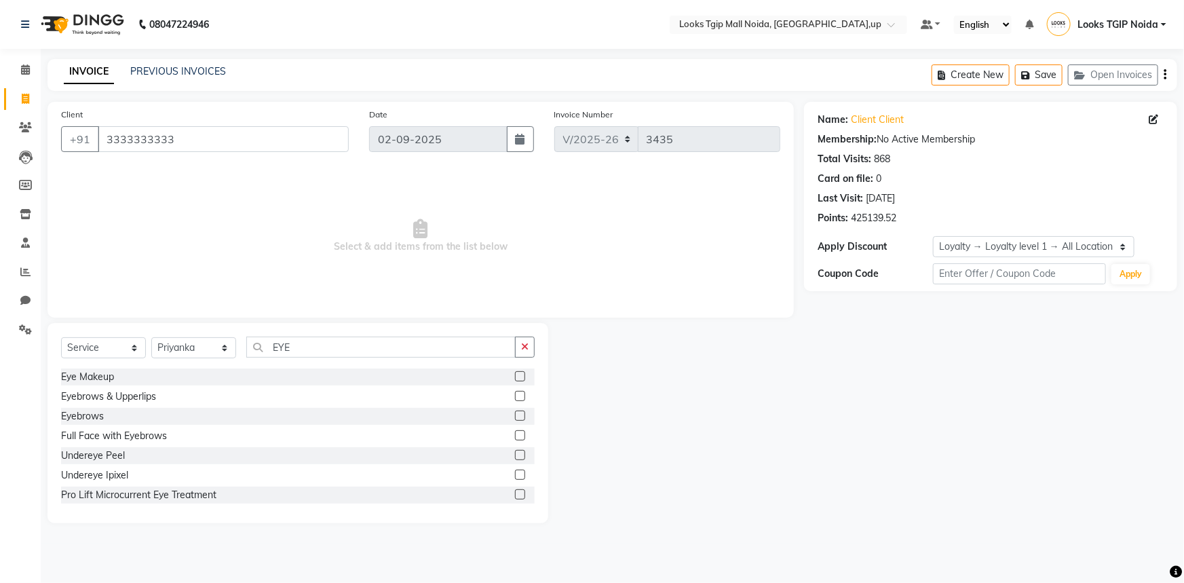
click at [515, 415] on label at bounding box center [520, 416] width 10 height 10
click at [515, 415] on input "checkbox" at bounding box center [519, 416] width 9 height 9
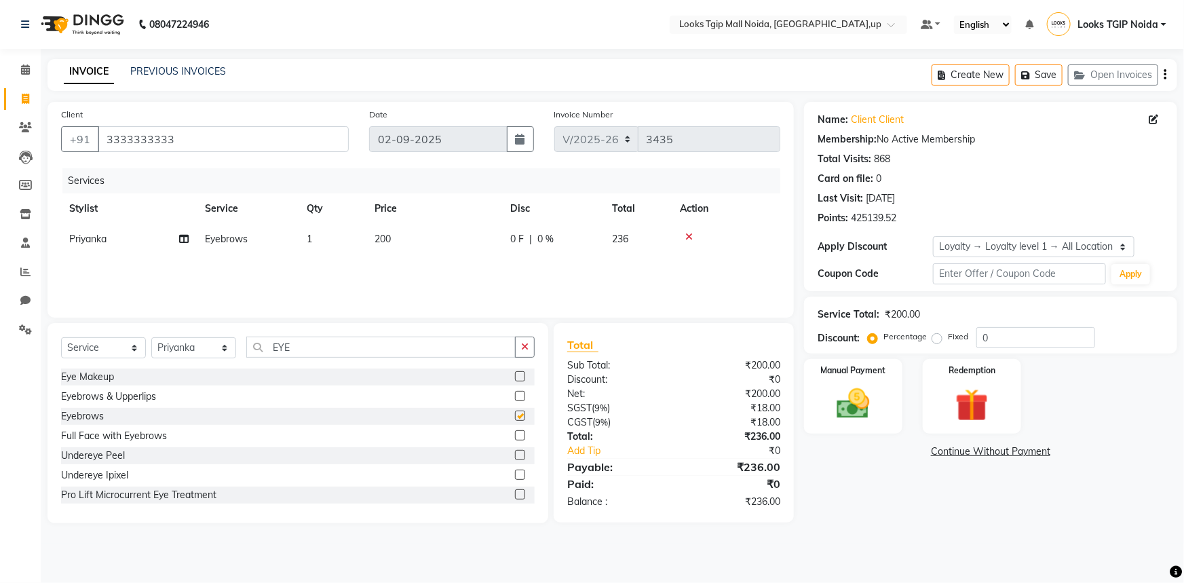
drag, startPoint x: 405, startPoint y: 251, endPoint x: 418, endPoint y: 242, distance: 15.6
click at [406, 250] on td "200" at bounding box center [435, 239] width 136 height 31
checkbox input "false"
select select "65336"
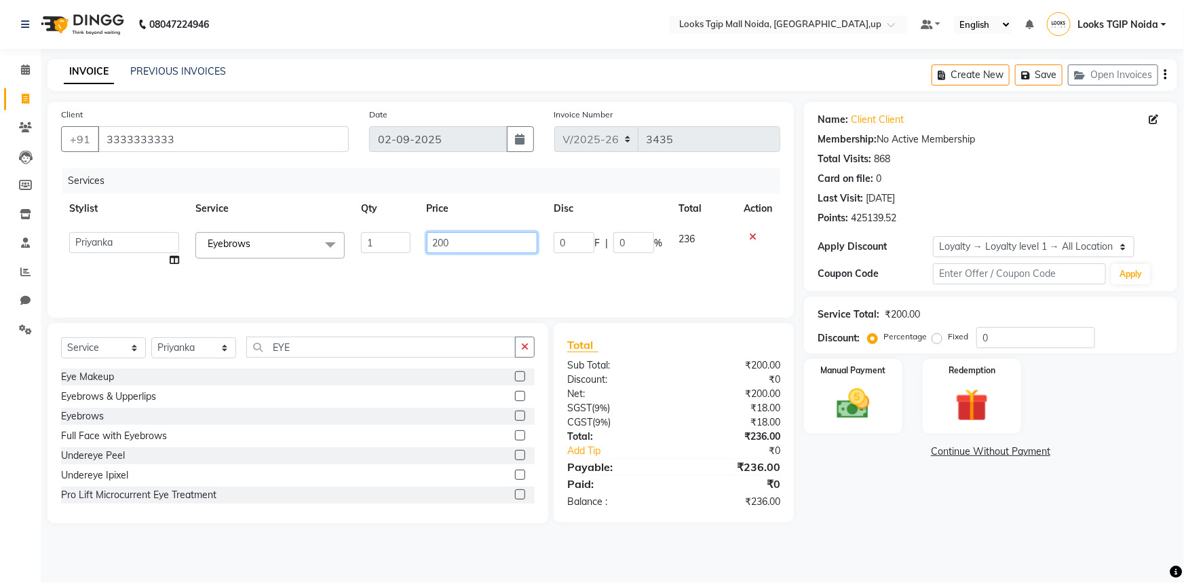
drag, startPoint x: 418, startPoint y: 242, endPoint x: 471, endPoint y: 233, distance: 53.7
click at [471, 233] on td "200" at bounding box center [483, 250] width 128 height 52
click at [449, 235] on input "200" at bounding box center [482, 242] width 111 height 21
drag, startPoint x: 460, startPoint y: 243, endPoint x: 293, endPoint y: 255, distance: 167.4
click at [293, 255] on tr "[PERSON_NAME] Arjun_pdct Arun_pdct [PERSON_NAME] Counter Sales Farooq Gautam_pd…" at bounding box center [420, 250] width 719 height 52
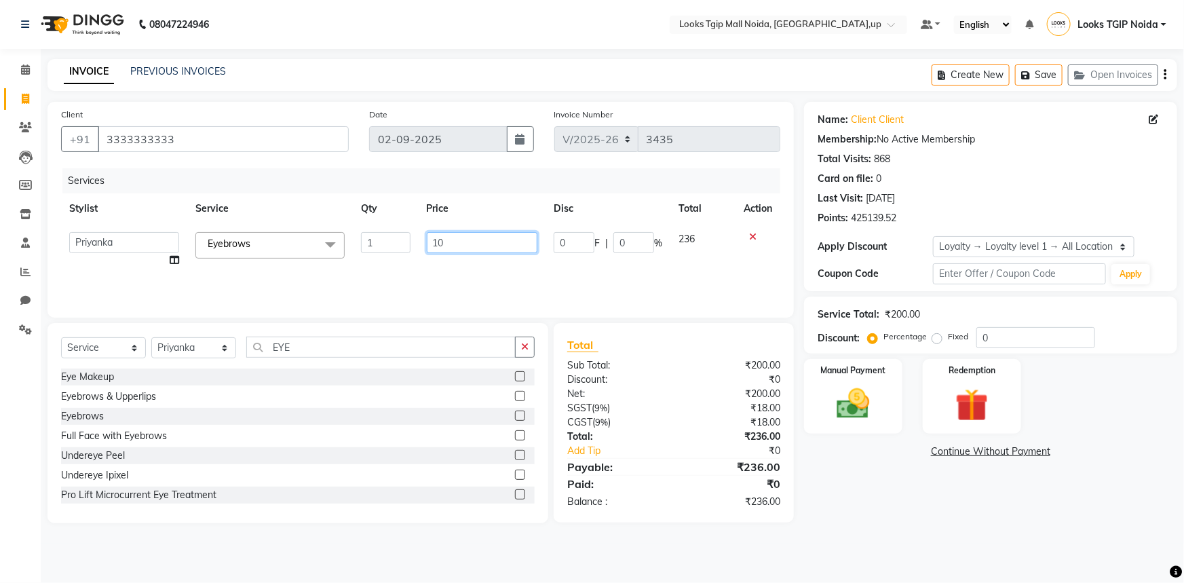
type input "100"
click at [907, 529] on main "INVOICE PREVIOUS INVOICES Create New Save Open Invoices Client [PHONE_NUMBER] D…" at bounding box center [613, 301] width 1144 height 485
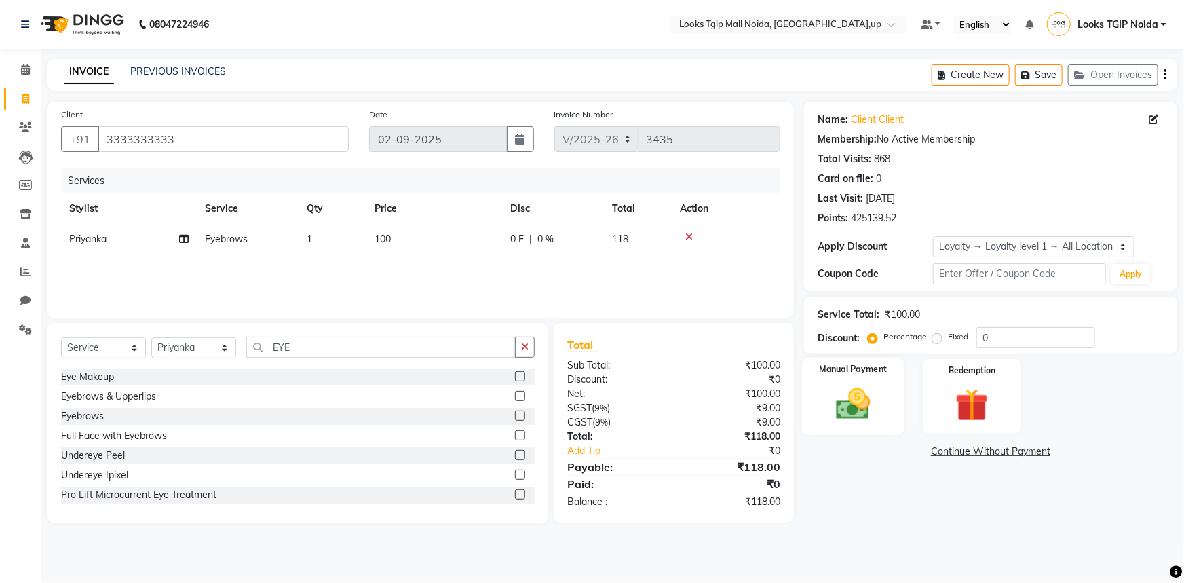
click at [884, 400] on div "Manual Payment" at bounding box center [853, 397] width 102 height 78
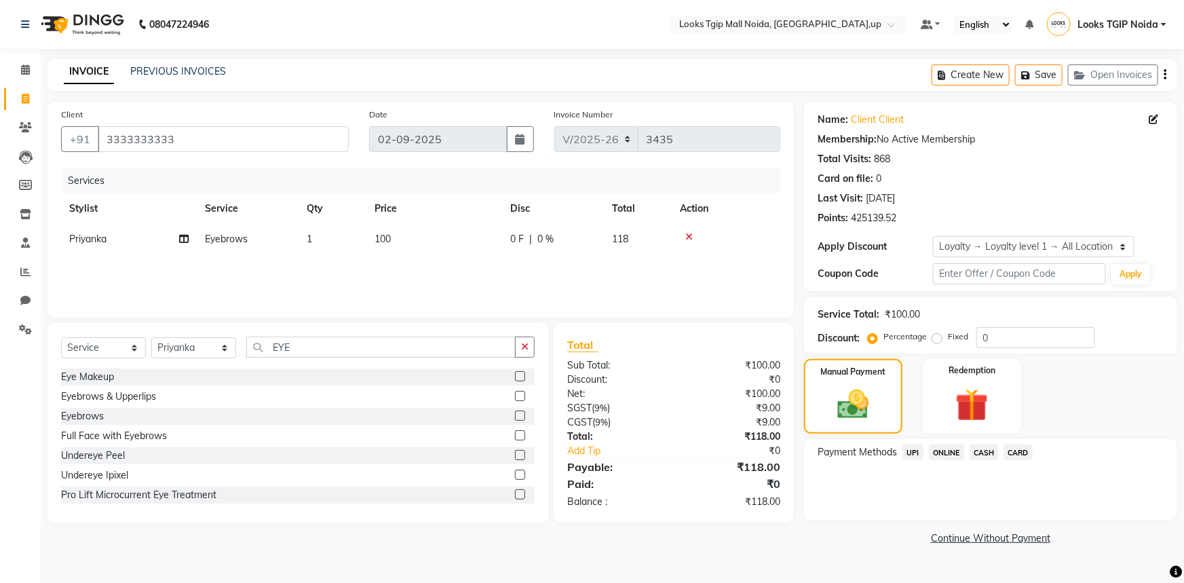
drag, startPoint x: 943, startPoint y: 453, endPoint x: 955, endPoint y: 466, distance: 17.3
click at [944, 455] on span "ONLINE" at bounding box center [946, 453] width 35 height 16
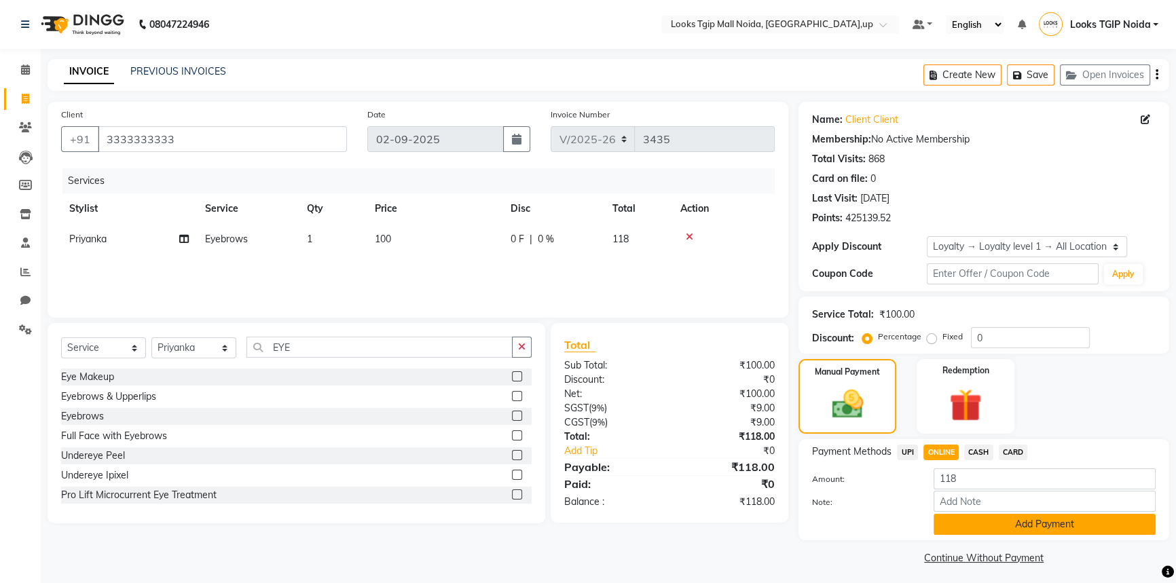
click at [1012, 529] on button "Add Payment" at bounding box center [1044, 524] width 222 height 21
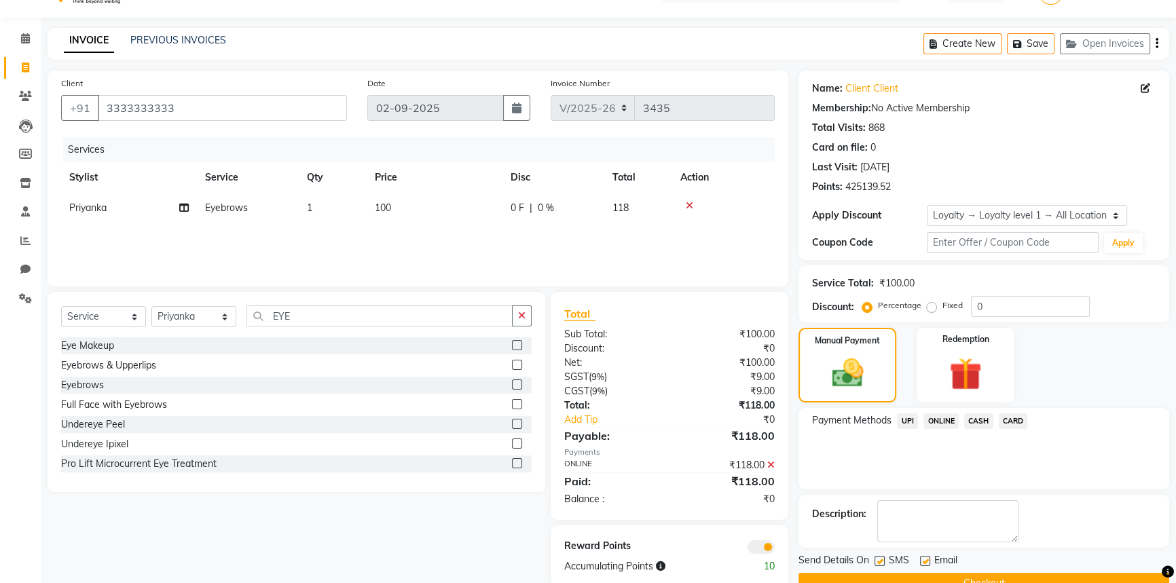
scroll to position [61, 0]
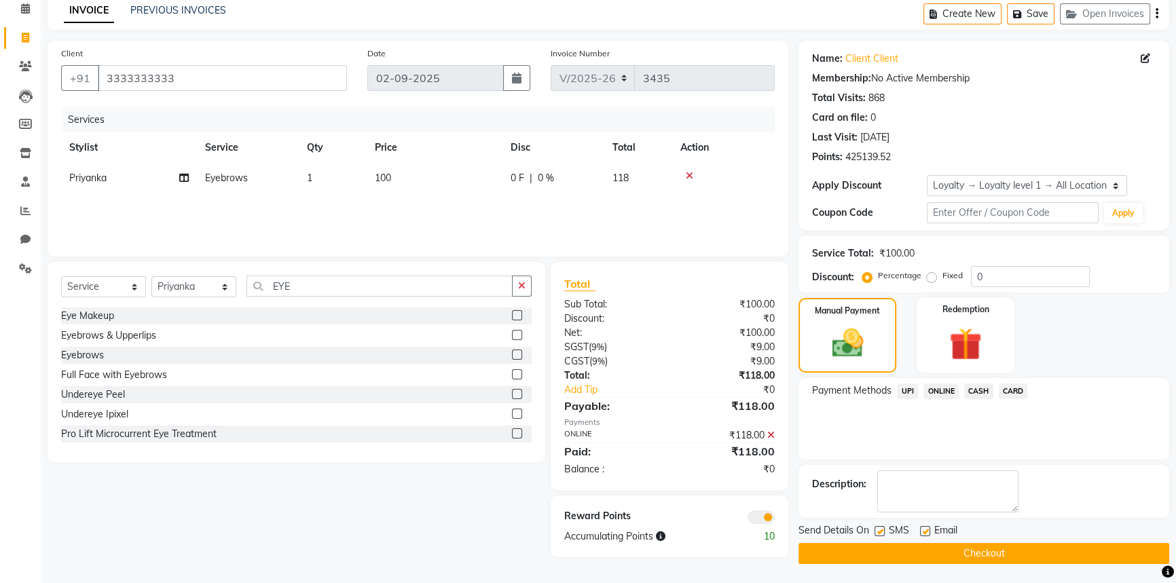
click at [904, 392] on span "UPI" at bounding box center [907, 391] width 21 height 16
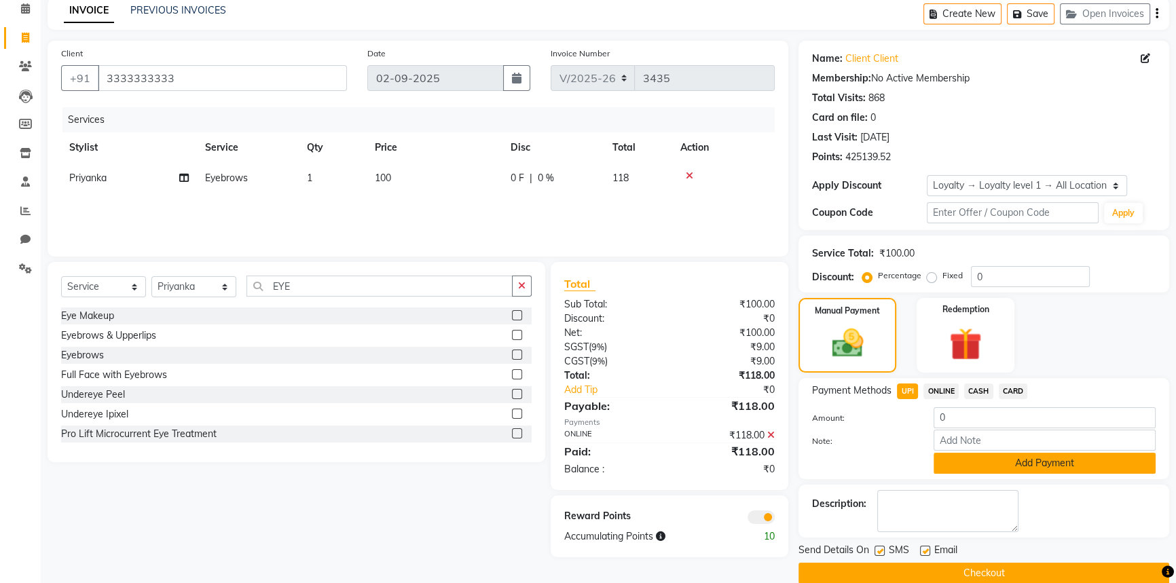
drag, startPoint x: 974, startPoint y: 465, endPoint x: 964, endPoint y: 468, distance: 10.5
click at [974, 466] on button "Add Payment" at bounding box center [1044, 463] width 222 height 21
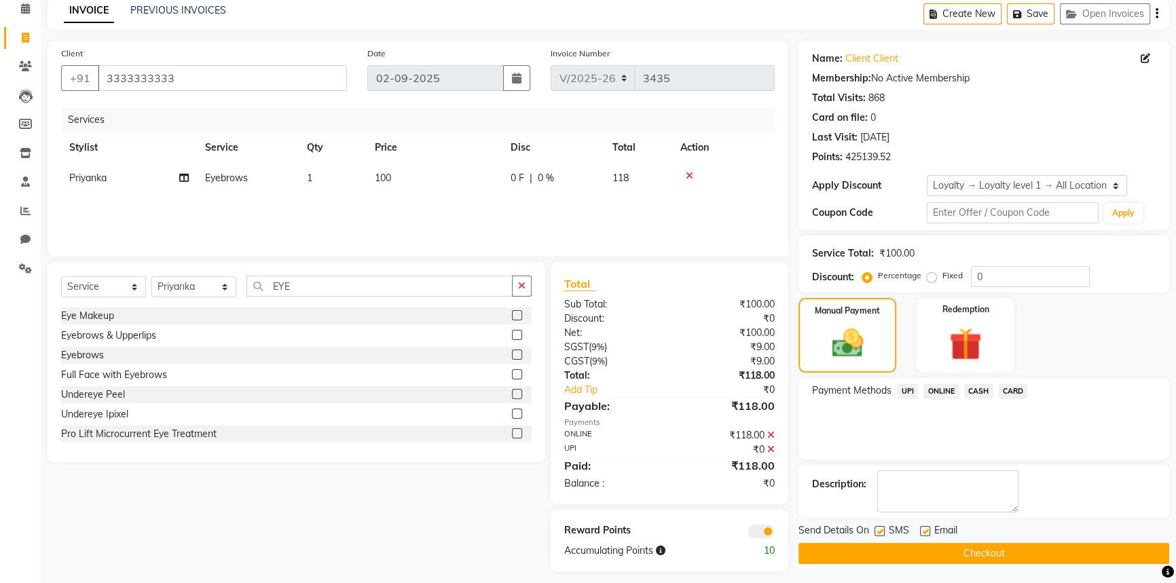
click at [769, 436] on icon at bounding box center [770, 435] width 7 height 10
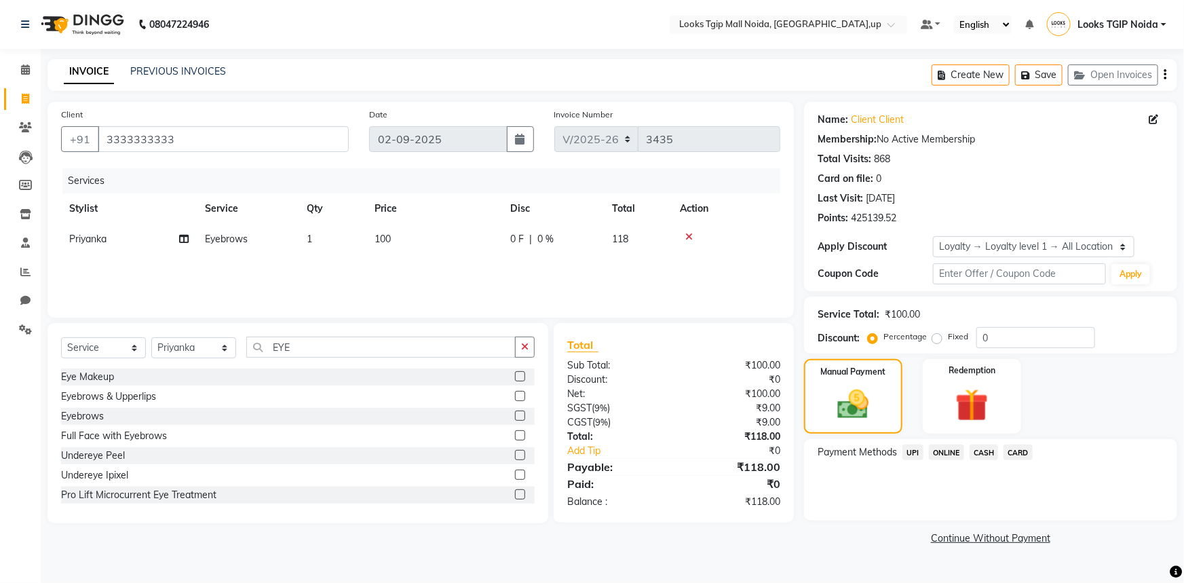
click at [909, 449] on span "UPI" at bounding box center [913, 453] width 21 height 16
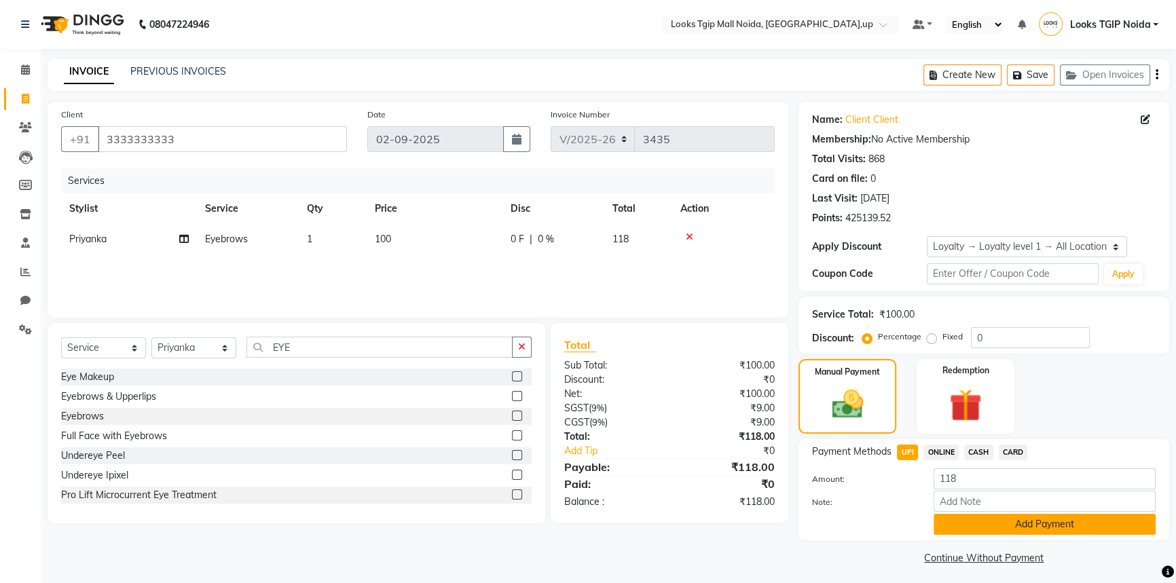
click at [994, 527] on button "Add Payment" at bounding box center [1044, 524] width 222 height 21
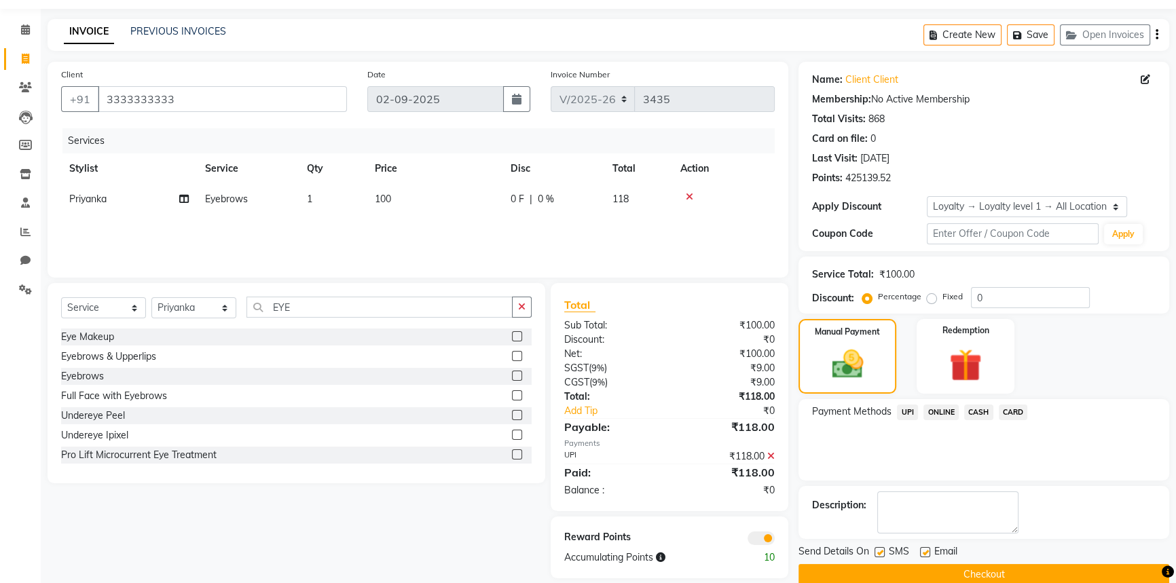
scroll to position [61, 0]
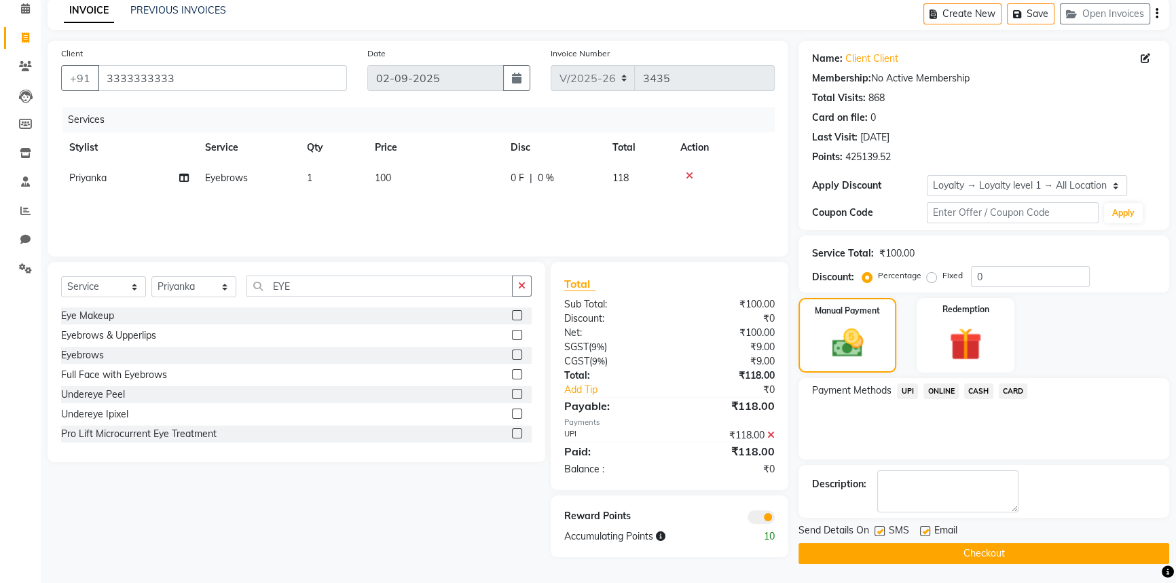
click at [880, 533] on label at bounding box center [879, 531] width 10 height 10
click at [880, 533] on input "checkbox" at bounding box center [878, 531] width 9 height 9
checkbox input "false"
click at [902, 553] on button "Checkout" at bounding box center [983, 553] width 371 height 21
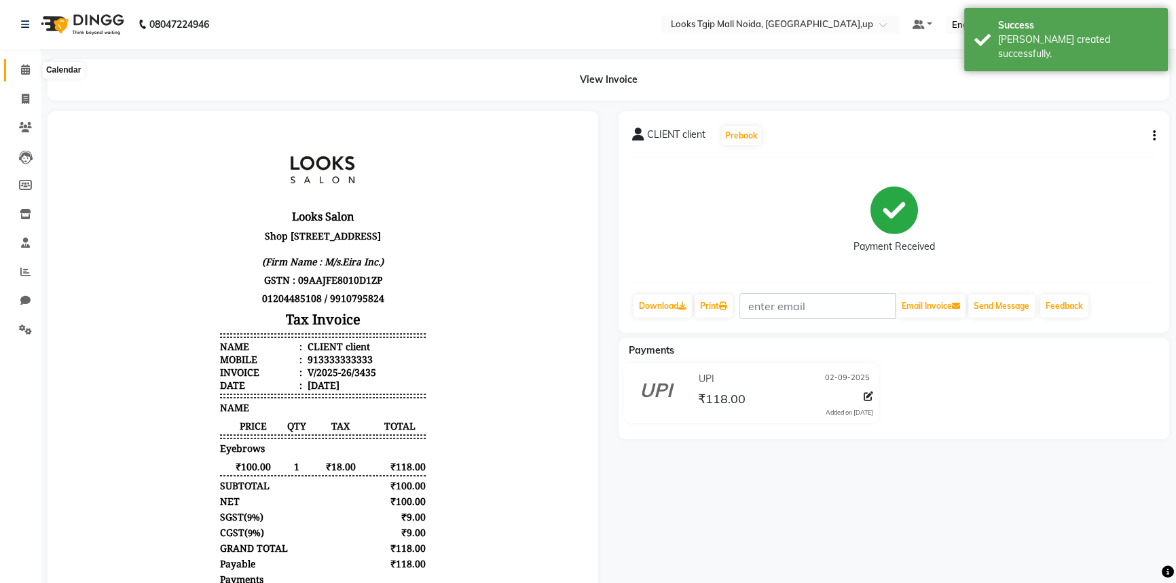
click at [22, 71] on icon at bounding box center [25, 69] width 9 height 10
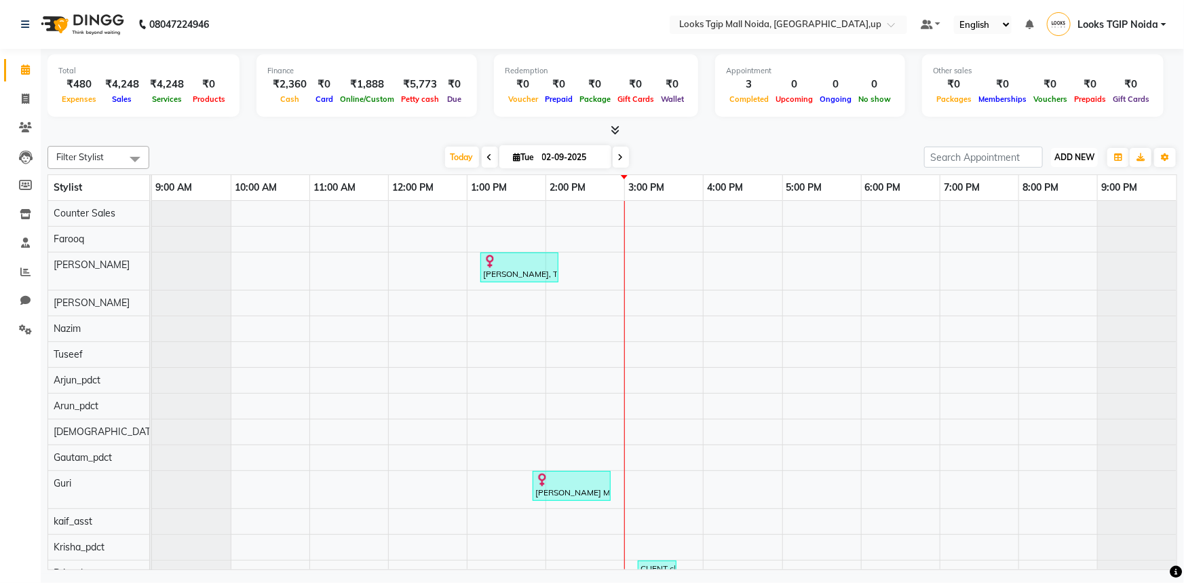
click at [1078, 155] on span "ADD NEW" at bounding box center [1075, 157] width 40 height 10
click at [1057, 214] on link "Add Expense" at bounding box center [1044, 218] width 107 height 18
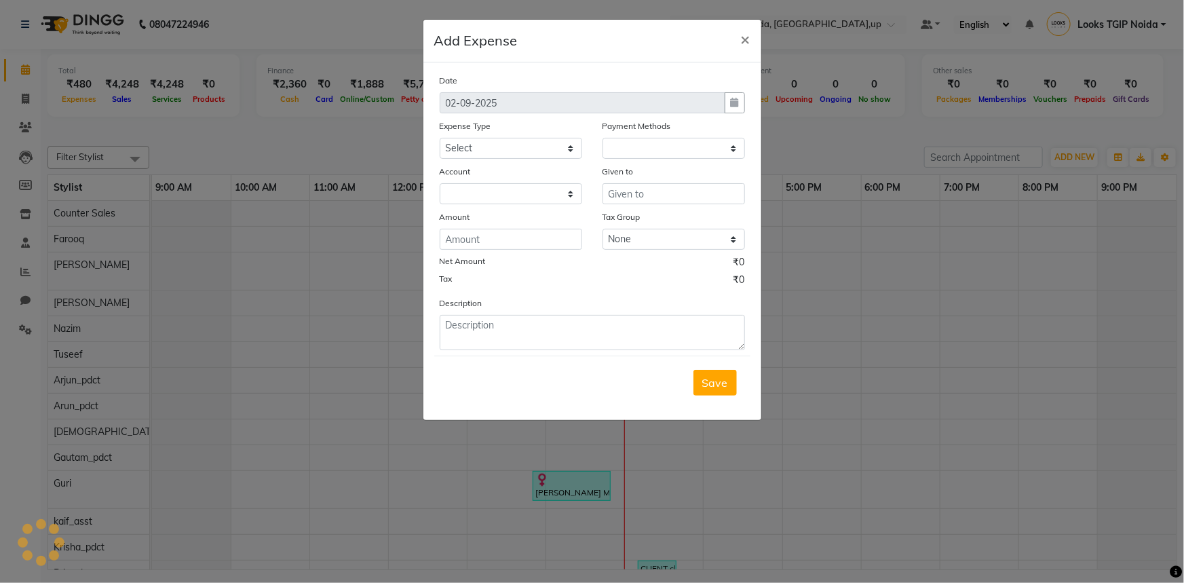
select select "1"
select select "3164"
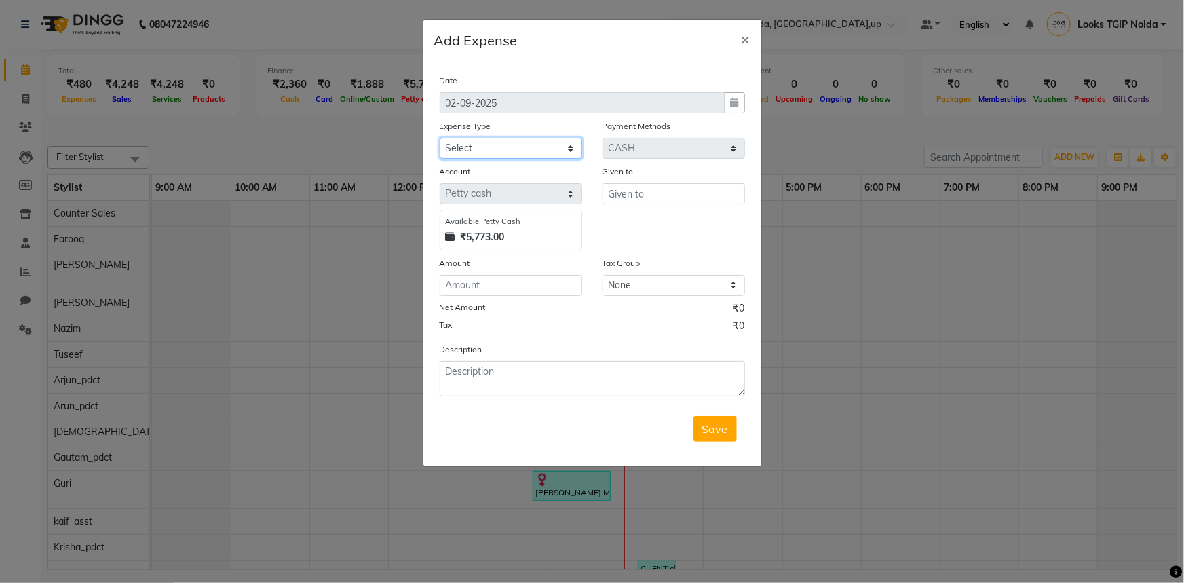
click at [462, 154] on select "Select Bank Deposit Blinkit Cash Handover CLIENT Client ordered food Client Ref…" at bounding box center [511, 148] width 143 height 21
select select "5139"
click at [440, 138] on select "Select Bank Deposit Blinkit Cash Handover CLIENT Client ordered food Client Ref…" at bounding box center [511, 148] width 143 height 21
click at [633, 195] on input "text" at bounding box center [674, 193] width 143 height 21
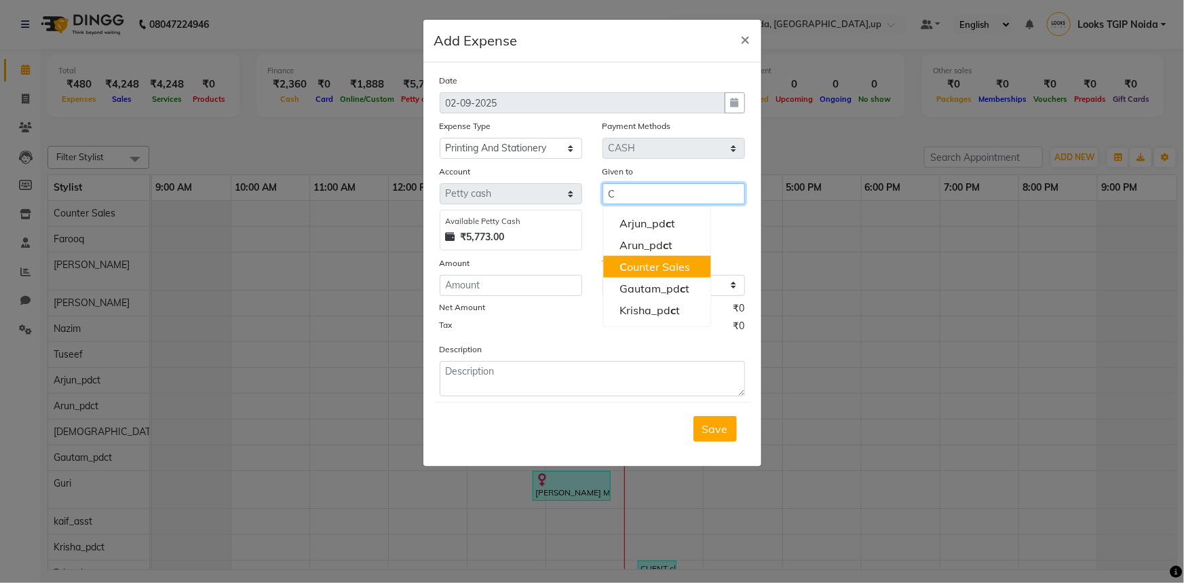
click at [634, 265] on ngb-highlight "C ounter Sales" at bounding box center [655, 267] width 71 height 14
type input "Counter Sales"
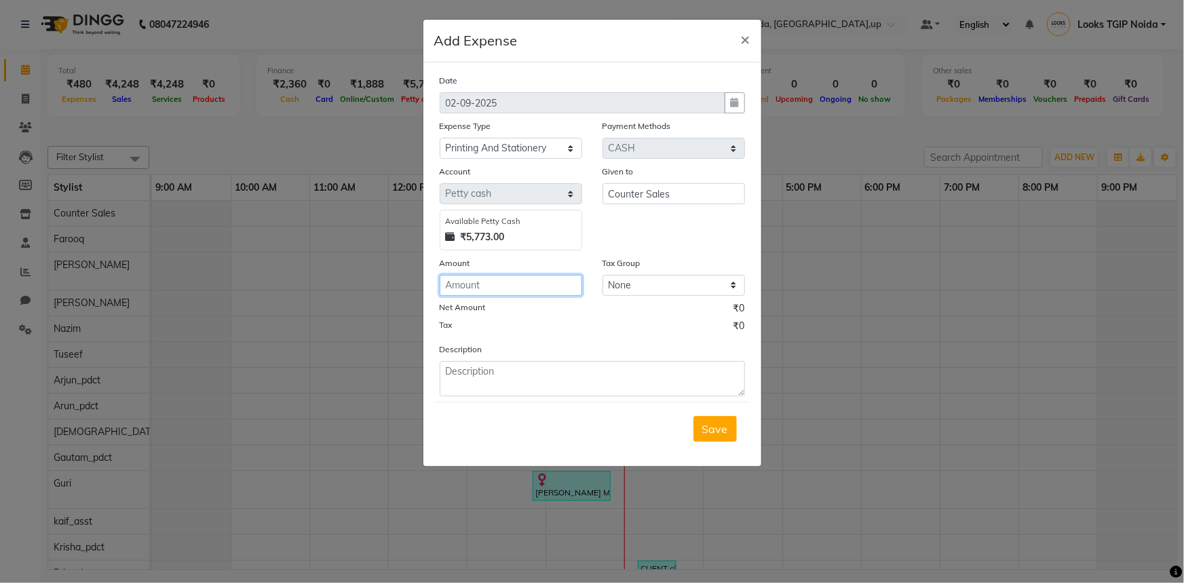
click at [559, 285] on input "number" at bounding box center [511, 285] width 143 height 21
type input "60"
click at [595, 373] on textarea at bounding box center [592, 378] width 305 height 35
type textarea "PEN"
click at [713, 433] on span "Save" at bounding box center [715, 429] width 26 height 14
